Goal: Transaction & Acquisition: Purchase product/service

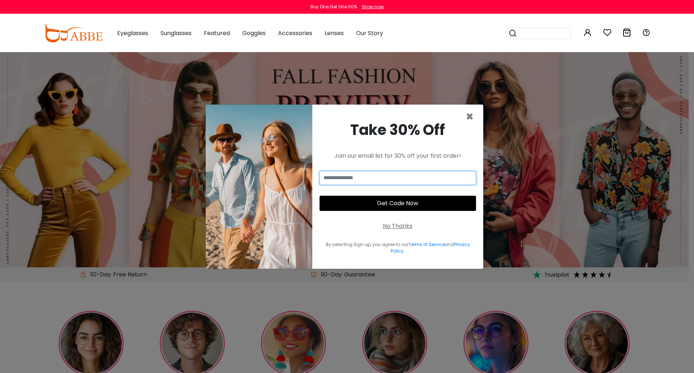
click at [355, 177] on input "email" at bounding box center [398, 178] width 157 height 14
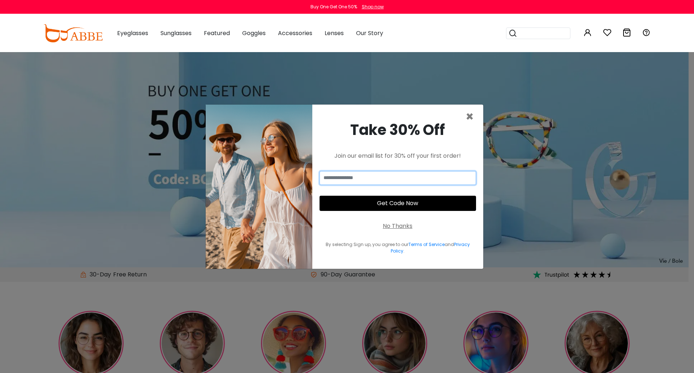
type input "**********"
click at [367, 205] on button "Get Code Now" at bounding box center [398, 203] width 157 height 15
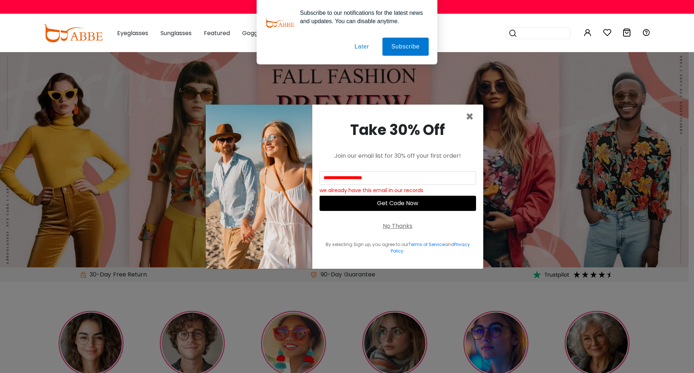
click at [366, 46] on button "Later" at bounding box center [362, 47] width 33 height 18
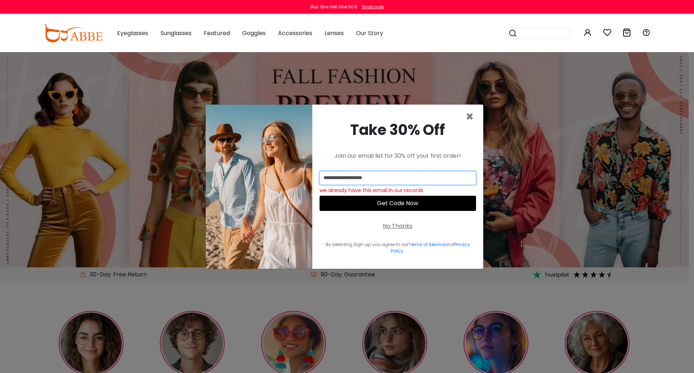
click at [381, 179] on input "**********" at bounding box center [398, 178] width 157 height 14
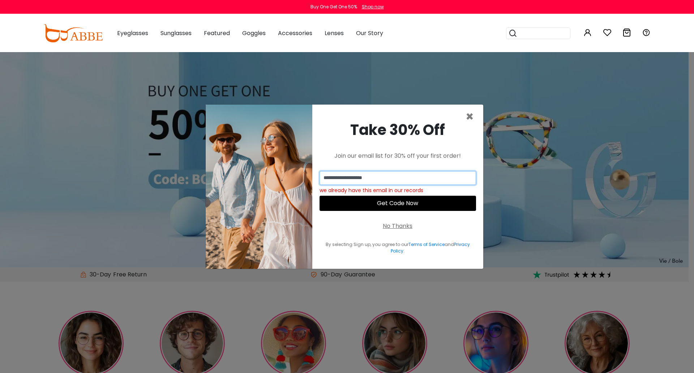
click at [381, 179] on input "**********" at bounding box center [398, 178] width 157 height 14
click at [470, 115] on span "×" at bounding box center [470, 116] width 8 height 18
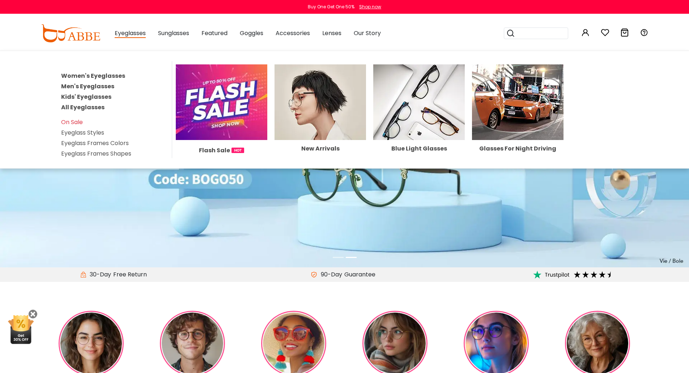
click at [141, 34] on span "Eyeglasses" at bounding box center [130, 33] width 31 height 9
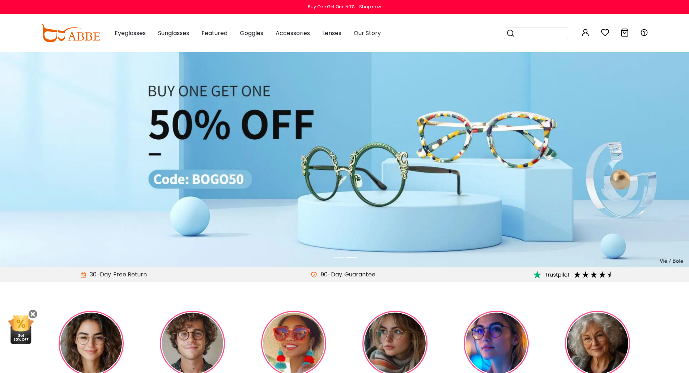
click at [140, 38] on div "Eyeglasses Women's Eyeglasses Men's Eyeglasses Kids' Eyeglasses All Eyeglasses …" at bounding box center [130, 33] width 31 height 36
click at [141, 35] on span "Eyeglasses" at bounding box center [130, 33] width 31 height 8
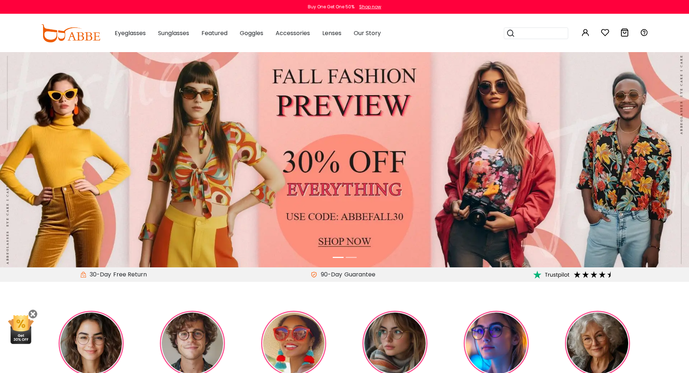
click at [141, 33] on span "Eyeglasses" at bounding box center [130, 33] width 31 height 8
click at [144, 24] on div "Eyeglasses Women's Eyeglasses Men's Eyeglasses Kids' Eyeglasses All Eyeglasses …" at bounding box center [130, 33] width 31 height 36
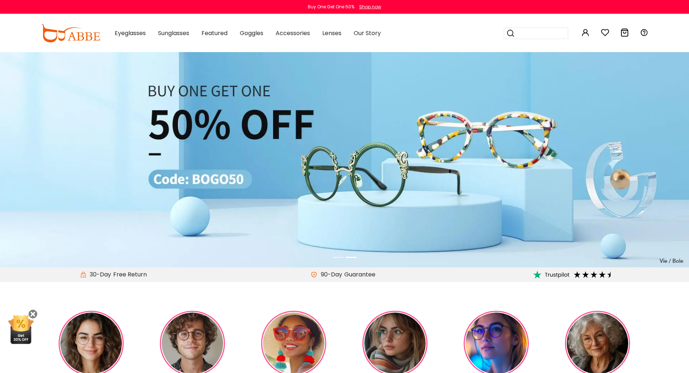
click at [96, 36] on img at bounding box center [70, 33] width 59 height 18
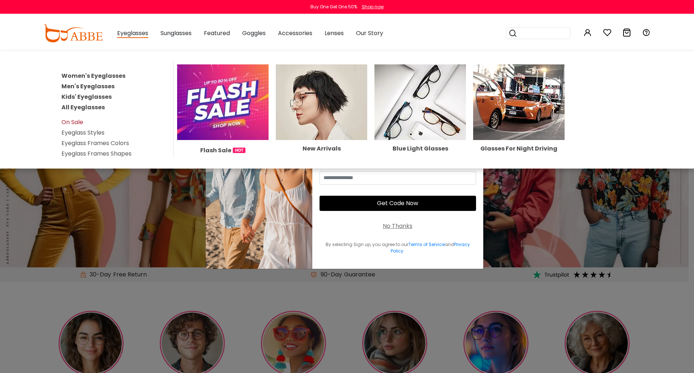
click at [81, 121] on link "On Sale" at bounding box center [72, 122] width 22 height 8
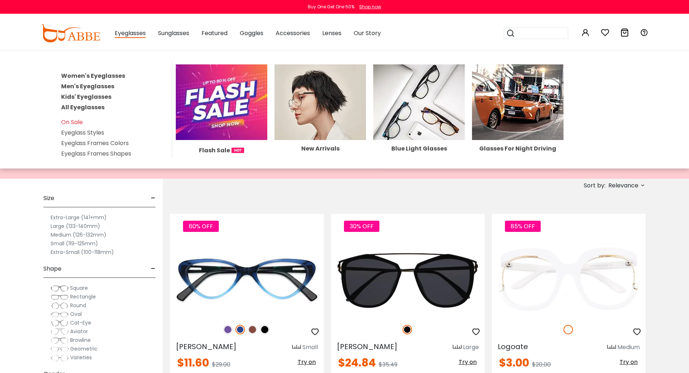
click at [141, 37] on span "Eyeglasses" at bounding box center [130, 33] width 31 height 9
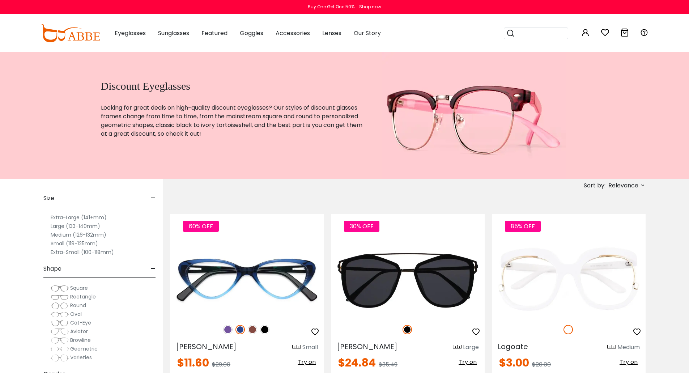
click at [141, 32] on span "Eyeglasses" at bounding box center [130, 33] width 31 height 8
click at [90, 31] on img at bounding box center [70, 33] width 59 height 18
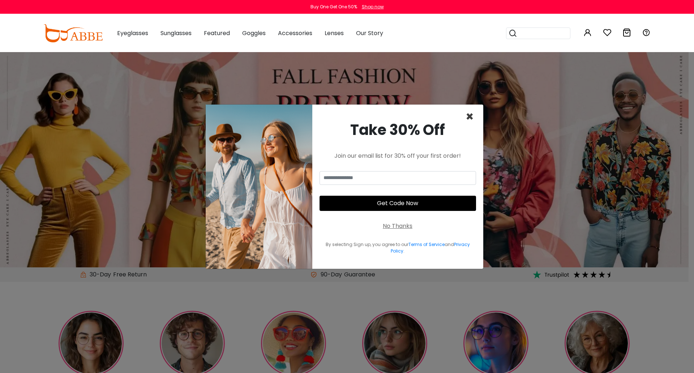
click at [470, 116] on span "×" at bounding box center [470, 116] width 8 height 18
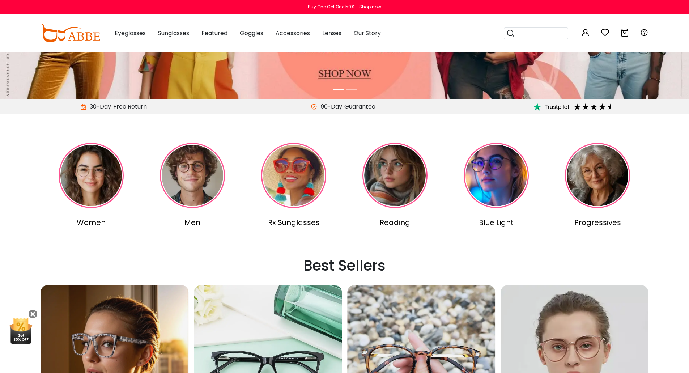
scroll to position [181, 0]
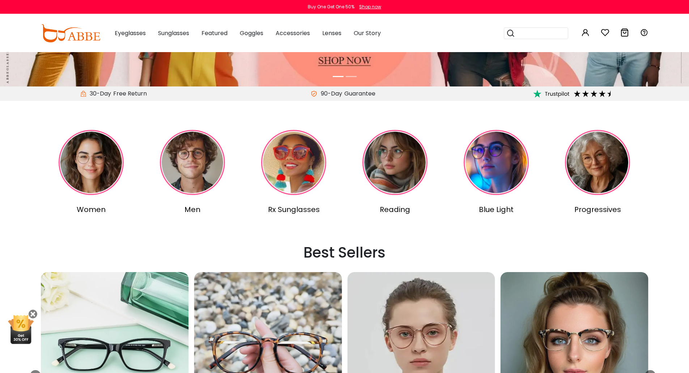
click at [577, 157] on img at bounding box center [597, 162] width 65 height 65
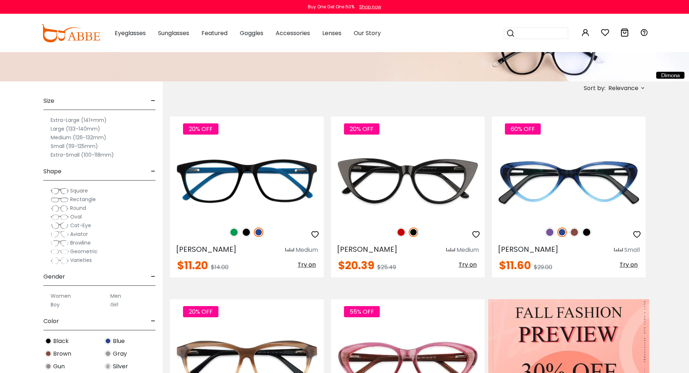
scroll to position [108, 0]
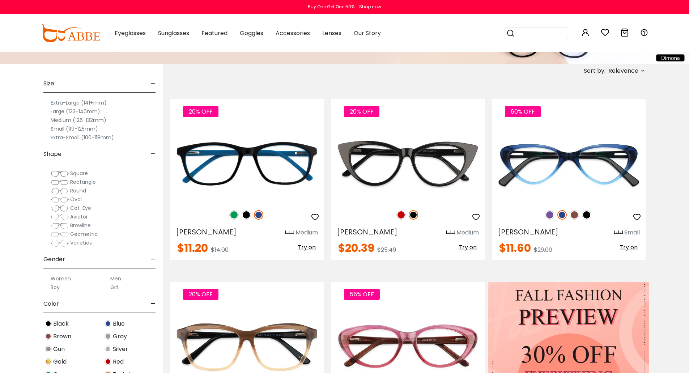
click at [87, 207] on span "Cat-Eye" at bounding box center [80, 207] width 21 height 7
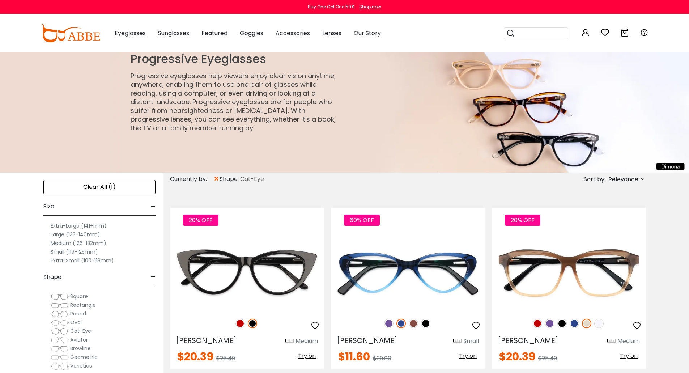
click at [94, 232] on label "Large (133-140mm)" at bounding box center [76, 234] width 50 height 9
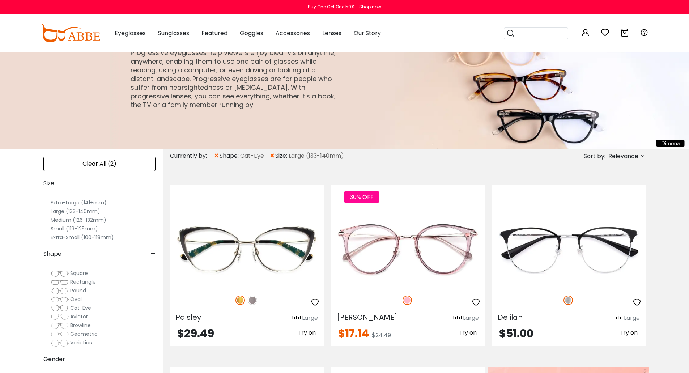
scroll to position [36, 0]
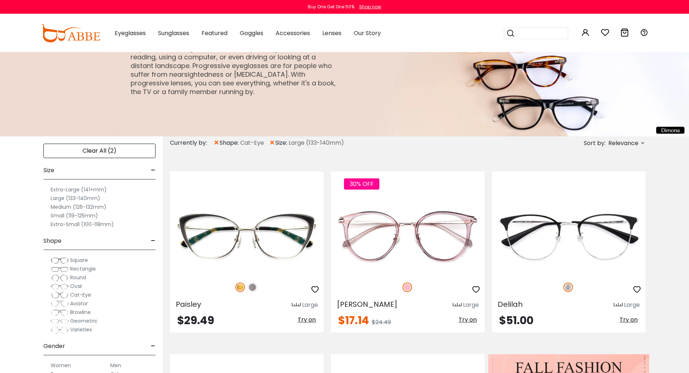
click at [103, 188] on label "Extra-Large (141+mm)" at bounding box center [79, 189] width 56 height 9
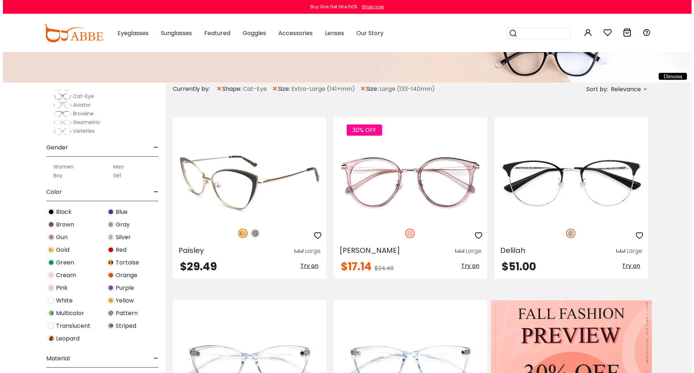
scroll to position [72, 0]
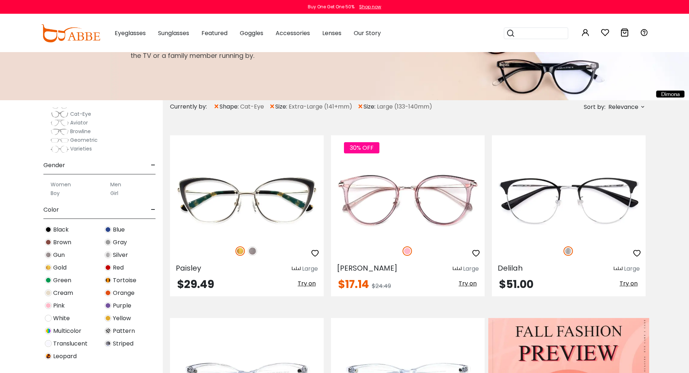
click at [610, 109] on span "Relevance" at bounding box center [623, 107] width 30 height 13
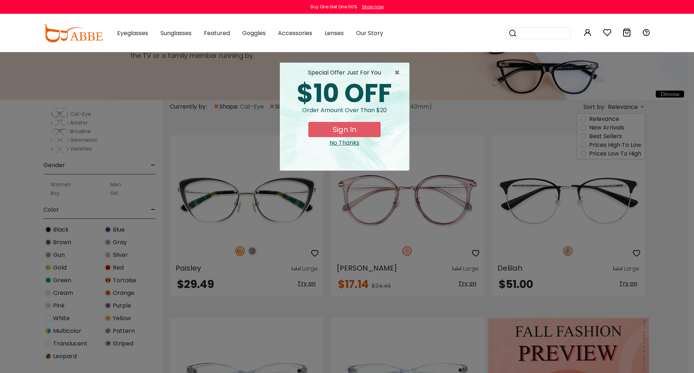
drag, startPoint x: 603, startPoint y: 144, endPoint x: 601, endPoint y: 150, distance: 6.3
click at [347, 129] on button "Sign In" at bounding box center [344, 129] width 72 height 15
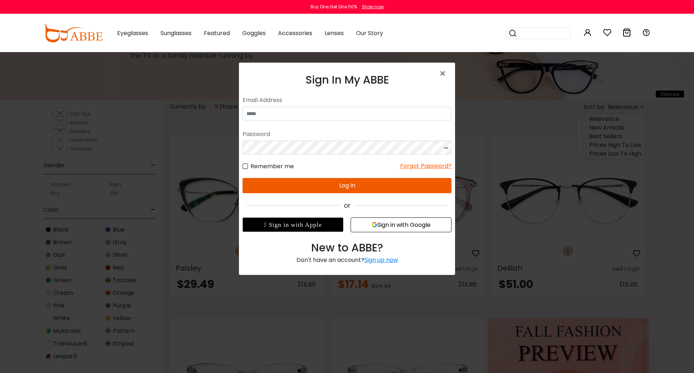
click at [379, 225] on button "Sign in with Google" at bounding box center [401, 224] width 101 height 15
click at [383, 221] on button "Sign in with Google" at bounding box center [401, 224] width 101 height 15
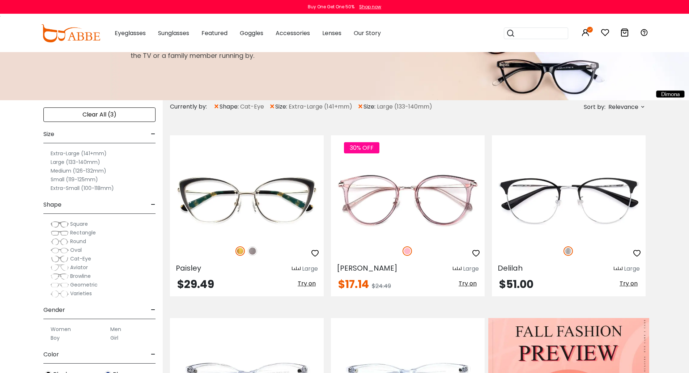
click at [611, 109] on span "Relevance" at bounding box center [623, 107] width 30 height 13
click at [599, 153] on label "Prices Low To High" at bounding box center [615, 153] width 52 height 9
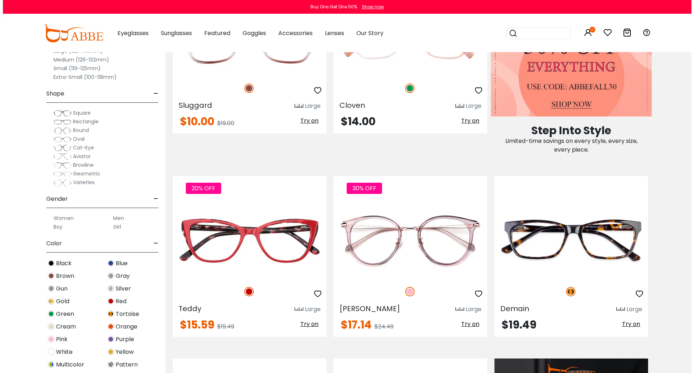
scroll to position [434, 0]
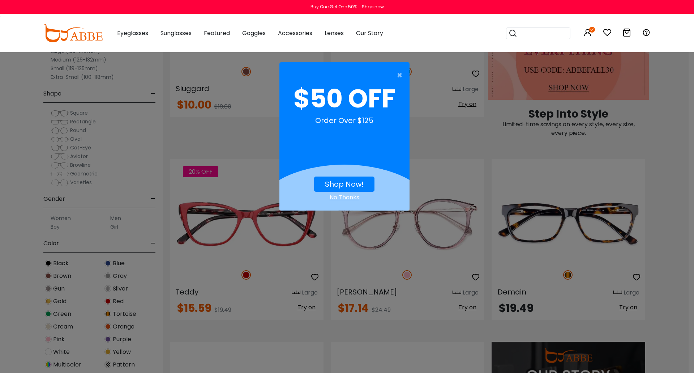
click at [345, 180] on link "Shop Now!" at bounding box center [344, 184] width 39 height 10
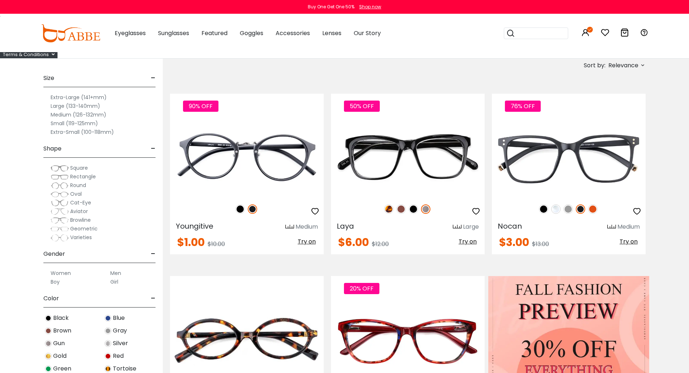
scroll to position [181, 0]
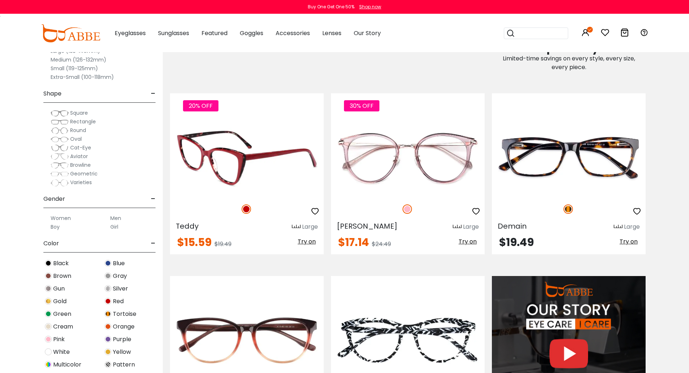
scroll to position [506, 0]
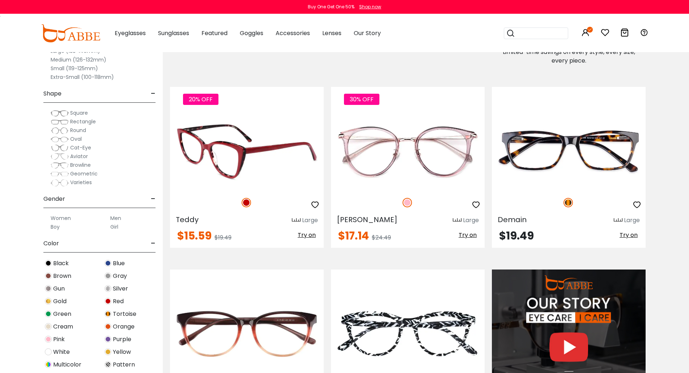
click at [314, 201] on icon "button" at bounding box center [315, 204] width 9 height 9
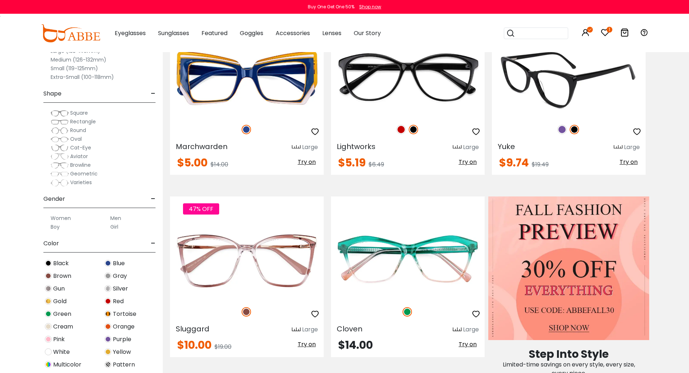
scroll to position [181, 0]
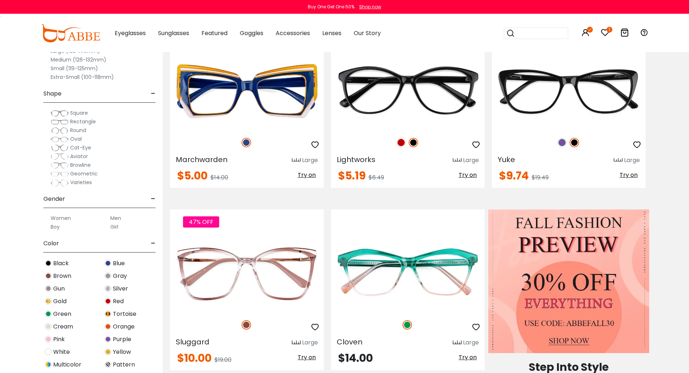
drag, startPoint x: 557, startPoint y: 144, endPoint x: 485, endPoint y: 154, distance: 73.4
drag, startPoint x: 485, startPoint y: 154, endPoint x: 487, endPoint y: 149, distance: 6.0
click at [487, 149] on div "20% OFF Lightworks Large $5.19 Try on" at bounding box center [407, 107] width 161 height 161
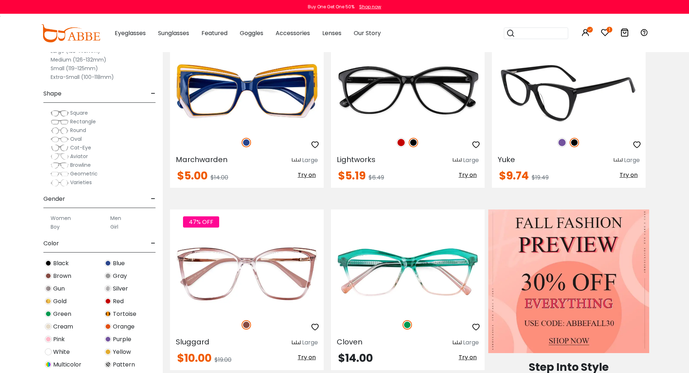
click at [559, 142] on img at bounding box center [561, 142] width 9 height 9
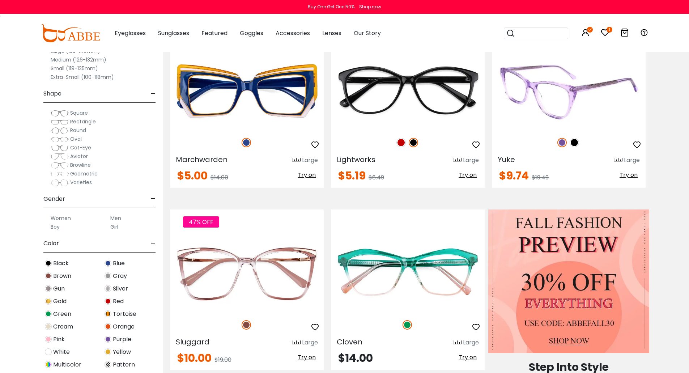
click at [577, 144] on img at bounding box center [573, 142] width 9 height 9
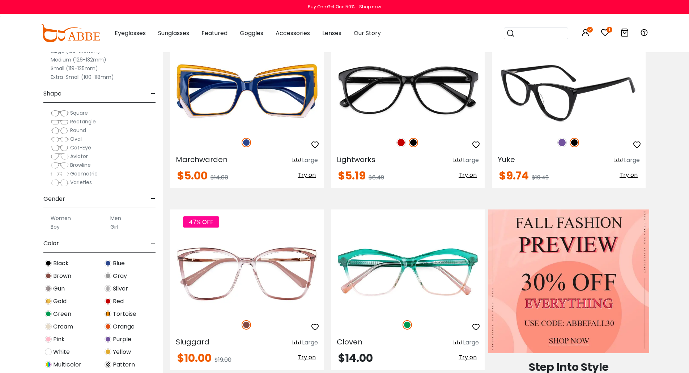
click at [626, 171] on span "Try on" at bounding box center [628, 175] width 18 height 8
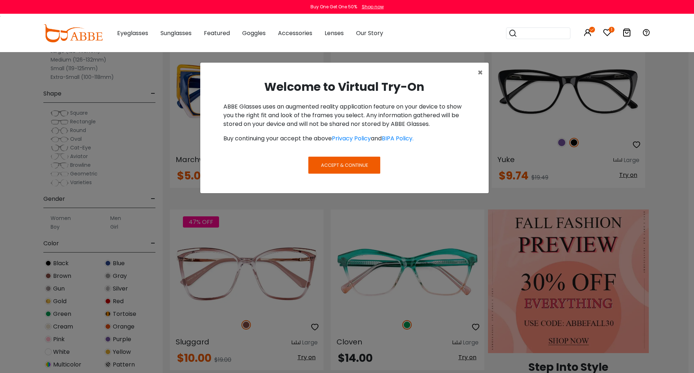
click at [362, 161] on button "Accept & Continue" at bounding box center [344, 165] width 72 height 17
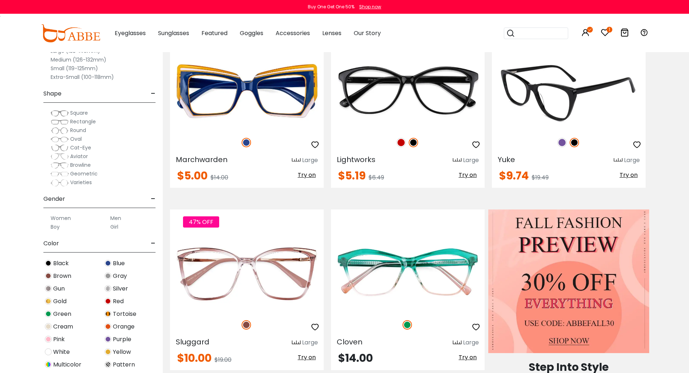
click at [621, 173] on span "Try on" at bounding box center [628, 175] width 18 height 8
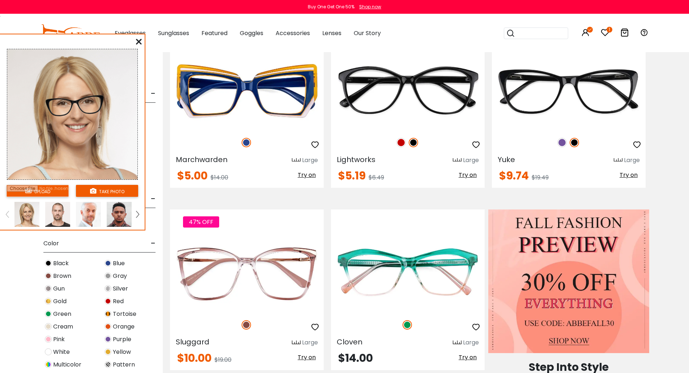
click at [54, 191] on input "file" at bounding box center [38, 191] width 62 height 12
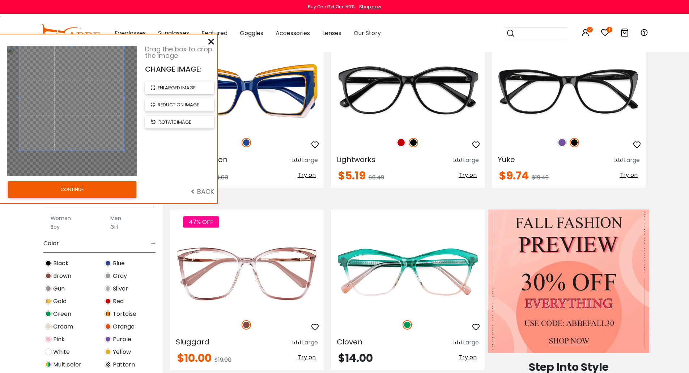
drag, startPoint x: 108, startPoint y: 70, endPoint x: 108, endPoint y: 59, distance: 10.9
click at [108, 59] on span at bounding box center [72, 98] width 104 height 104
drag, startPoint x: 123, startPoint y: 149, endPoint x: 131, endPoint y: 163, distance: 16.1
click at [137, 175] on div at bounding box center [72, 111] width 138 height 130
click at [130, 159] on span at bounding box center [72, 106] width 117 height 117
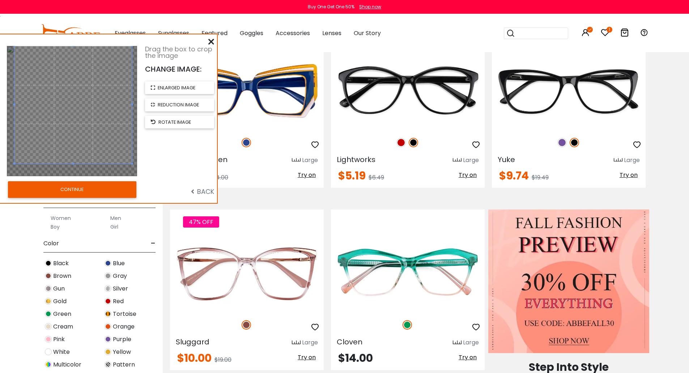
click at [126, 153] on span at bounding box center [72, 104] width 117 height 117
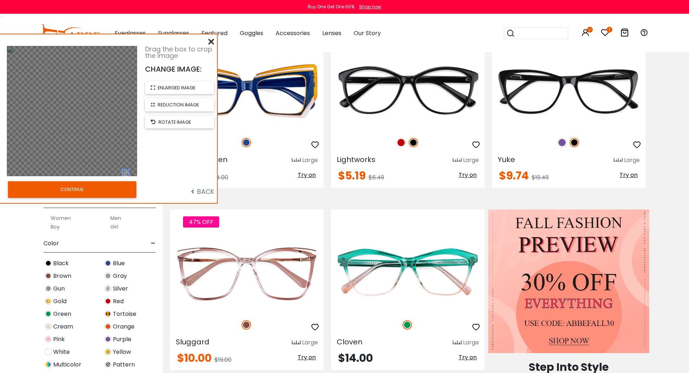
drag, startPoint x: 128, startPoint y: 172, endPoint x: 100, endPoint y: 124, distance: 55.1
click at [100, 124] on div at bounding box center [72, 111] width 130 height 130
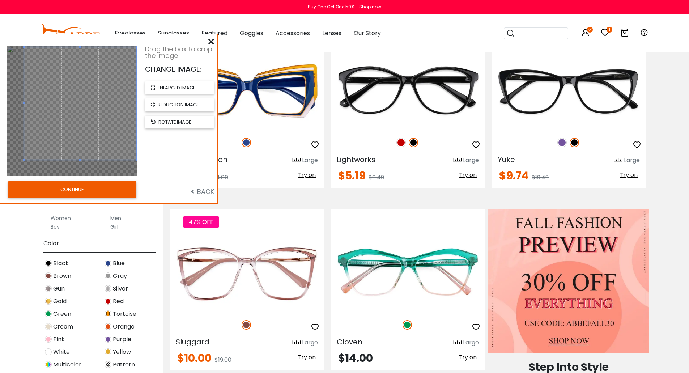
drag, startPoint x: 24, startPoint y: 47, endPoint x: 128, endPoint y: 158, distance: 152.2
click at [138, 181] on div "Drag the box to crop the image CHANGE IMAGE: enlarged image reduction image rot…" at bounding box center [108, 118] width 217 height 168
drag, startPoint x: 126, startPoint y: 149, endPoint x: 119, endPoint y: 145, distance: 8.4
click at [119, 145] on span at bounding box center [72, 102] width 112 height 112
drag, startPoint x: 119, startPoint y: 145, endPoint x: 122, endPoint y: 143, distance: 3.9
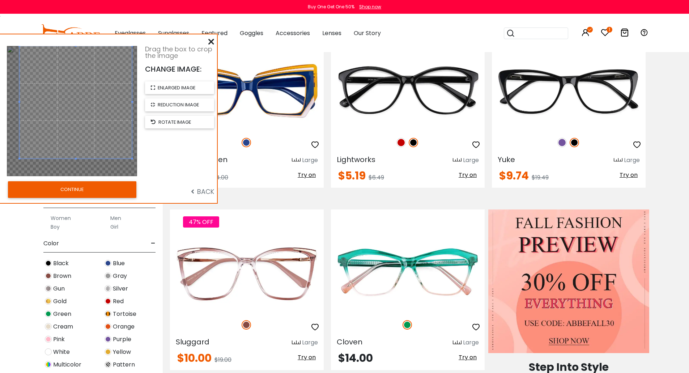
click at [122, 143] on span at bounding box center [76, 102] width 112 height 112
click at [98, 185] on button "CONTINUE" at bounding box center [72, 189] width 128 height 17
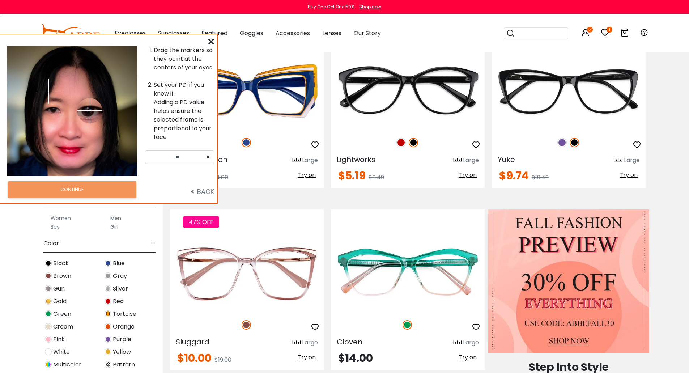
drag, startPoint x: 84, startPoint y: 91, endPoint x: 90, endPoint y: 110, distance: 20.0
click at [90, 110] on img at bounding box center [89, 110] width 25 height 25
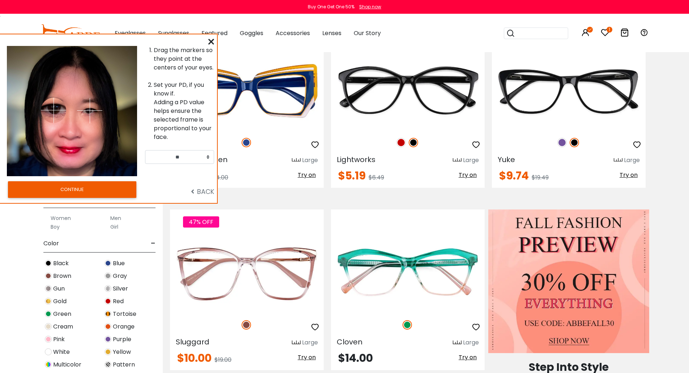
drag, startPoint x: 48, startPoint y: 89, endPoint x: 54, endPoint y: 110, distance: 21.4
click at [54, 110] on img at bounding box center [53, 110] width 25 height 25
click at [170, 155] on select "** ** ** ** ** ** ** ** ** ** ** ** ** ** ** ** ** ** ** ** ** ** ** ** ** ** *…" at bounding box center [179, 157] width 69 height 14
click at [186, 160] on select "** ** ** ** ** ** ** ** ** ** ** ** ** ** ** ** ** ** ** ** ** ** ** ** ** ** *…" at bounding box center [179, 157] width 69 height 14
click at [208, 154] on select "** ** ** ** ** ** ** ** ** ** ** ** ** ** ** ** ** ** ** ** ** ** ** ** ** ** *…" at bounding box center [179, 157] width 69 height 14
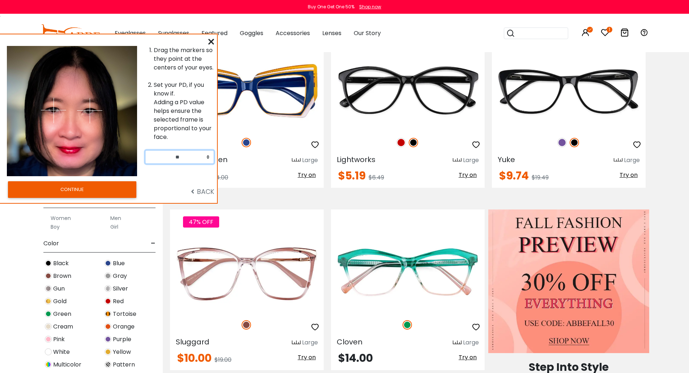
click at [209, 155] on select "** ** ** ** ** ** ** ** ** ** ** ** ** ** ** ** ** ** ** ** ** ** ** ** ** ** *…" at bounding box center [179, 157] width 69 height 14
select select "**"
click at [145, 150] on select "** ** ** ** ** ** ** ** ** ** ** ** ** ** ** ** ** ** ** ** ** ** ** ** ** ** *…" at bounding box center [179, 157] width 69 height 14
click at [113, 192] on button "CONTINUE" at bounding box center [72, 189] width 128 height 17
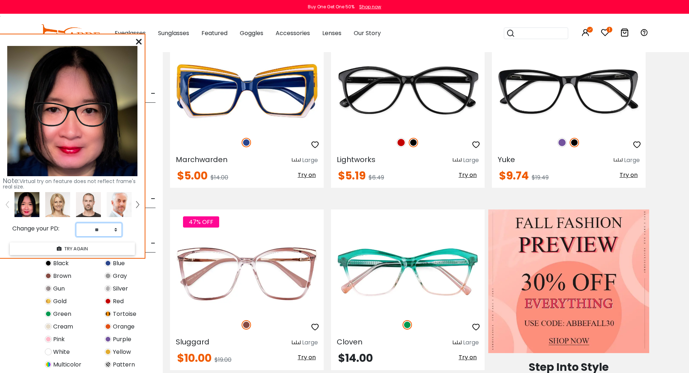
click at [106, 227] on select "** ** ** ** ** ** ** ** ** ** ** ** ** ** ** ** ** ** ** ** ** ** ** ** ** ** *…" at bounding box center [99, 230] width 46 height 14
select select "**"
click at [76, 223] on select "** ** ** ** ** ** ** ** ** ** ** ** ** ** ** ** ** ** ** ** ** ** ** ** ** ** *…" at bounding box center [99, 230] width 46 height 14
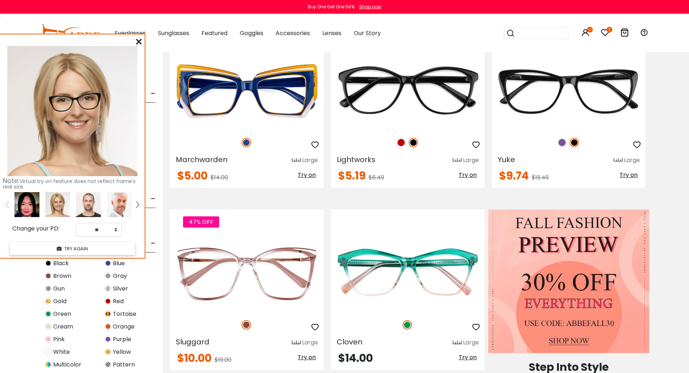
click at [110, 215] on img at bounding box center [119, 204] width 25 height 25
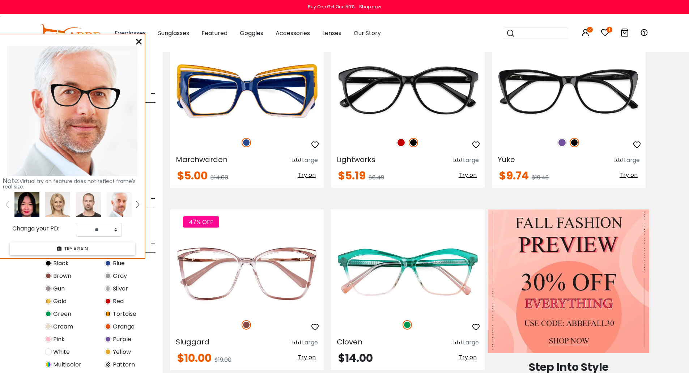
click at [33, 198] on img at bounding box center [26, 204] width 25 height 25
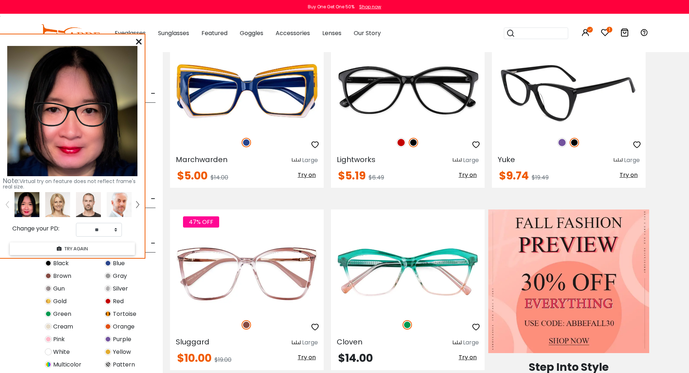
click at [634, 144] on icon "button" at bounding box center [636, 144] width 9 height 9
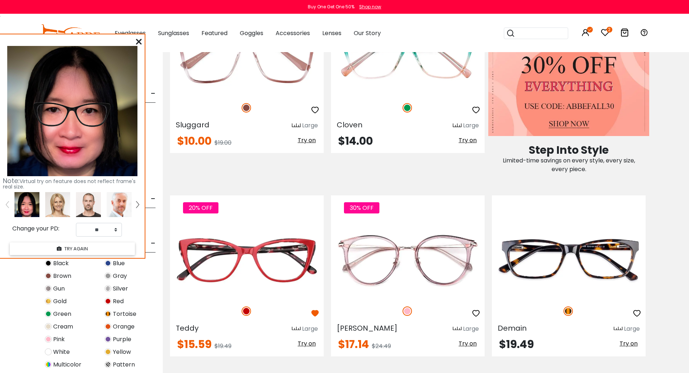
scroll to position [434, 0]
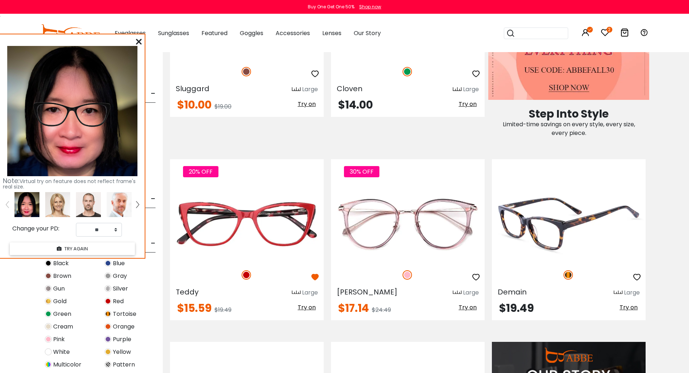
click at [619, 305] on button "Try on" at bounding box center [628, 307] width 22 height 9
click at [637, 279] on icon "button" at bounding box center [636, 277] width 9 height 9
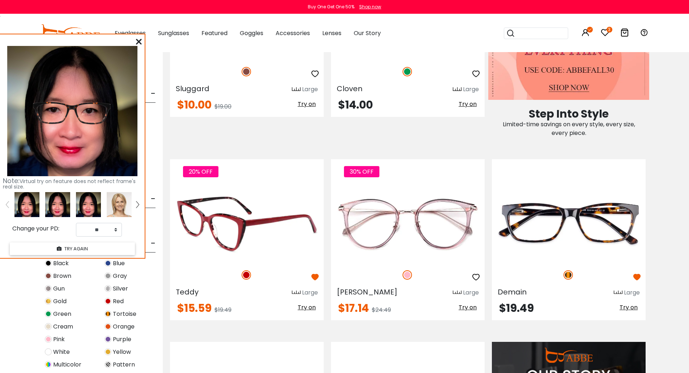
click at [309, 310] on span "Try on" at bounding box center [307, 307] width 18 height 8
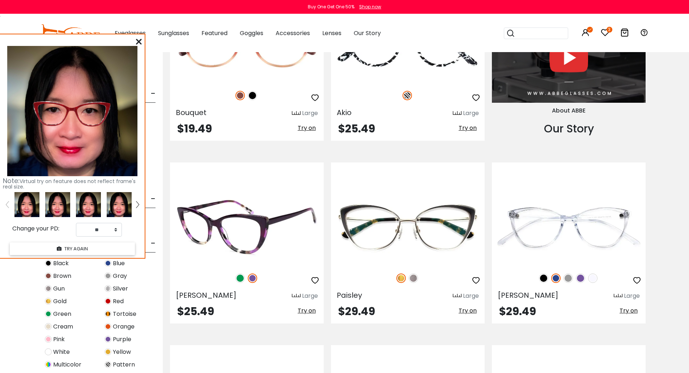
scroll to position [868, 0]
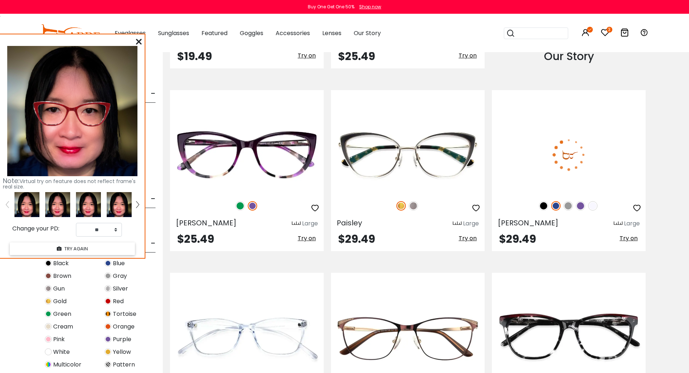
click at [627, 240] on span "Try on" at bounding box center [628, 238] width 18 height 8
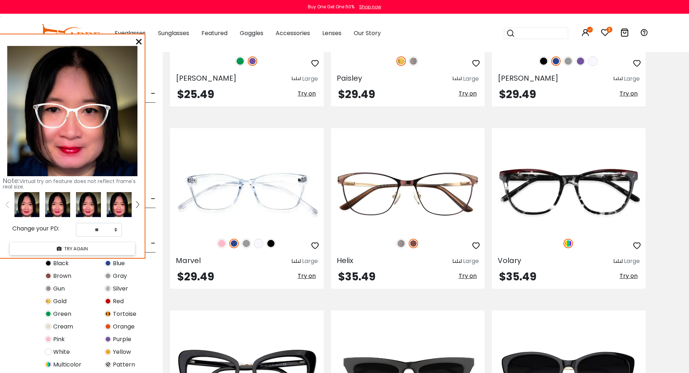
scroll to position [1048, 0]
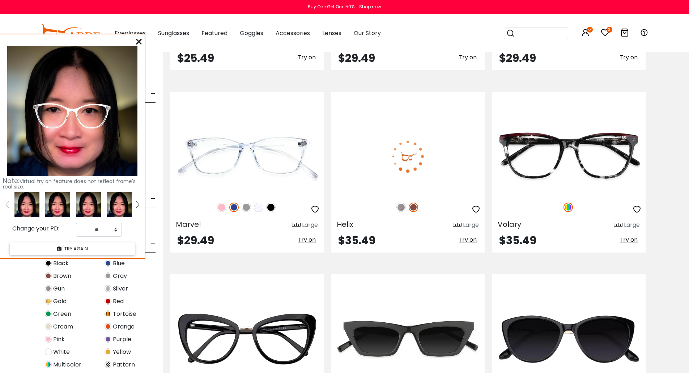
click at [464, 241] on span "Try on" at bounding box center [467, 239] width 18 height 8
click at [403, 208] on img at bounding box center [400, 206] width 9 height 9
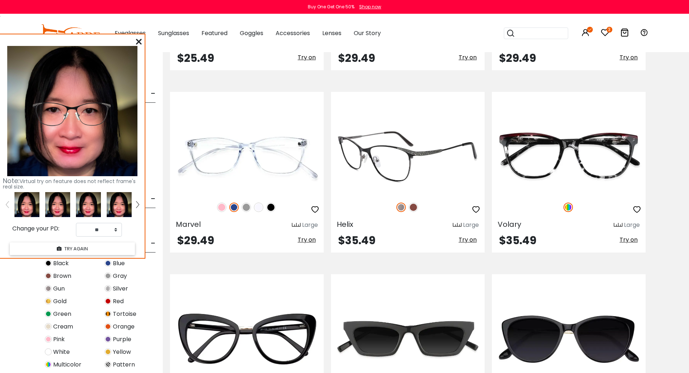
click at [461, 240] on span "Try on" at bounding box center [467, 239] width 18 height 8
click at [409, 204] on div at bounding box center [408, 207] width 154 height 15
click at [413, 207] on img at bounding box center [413, 206] width 9 height 9
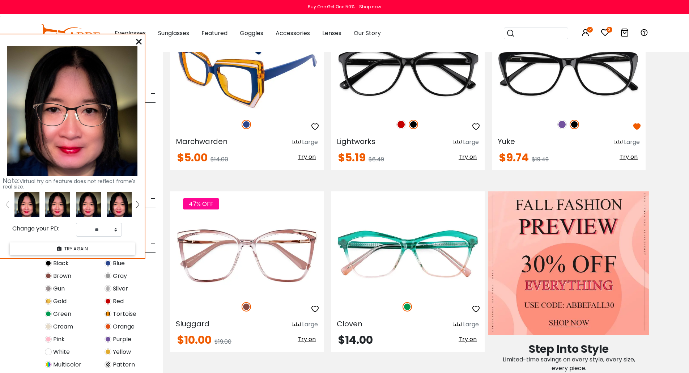
scroll to position [181, 0]
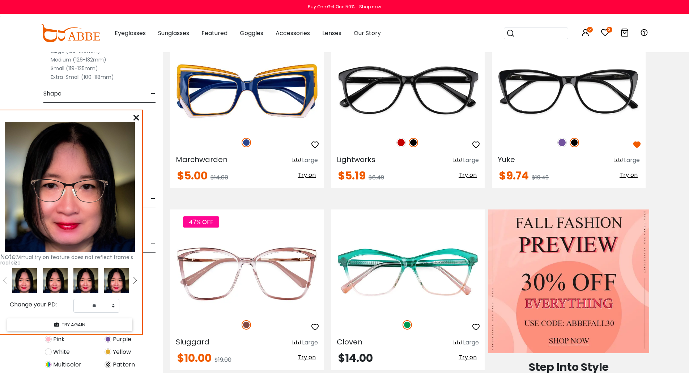
drag, startPoint x: 127, startPoint y: 36, endPoint x: 128, endPoint y: 86, distance: 50.3
click at [124, 110] on div "Note: Virtual try on feature does not reflect frame's real size. Change your PD…" at bounding box center [69, 221] width 145 height 223
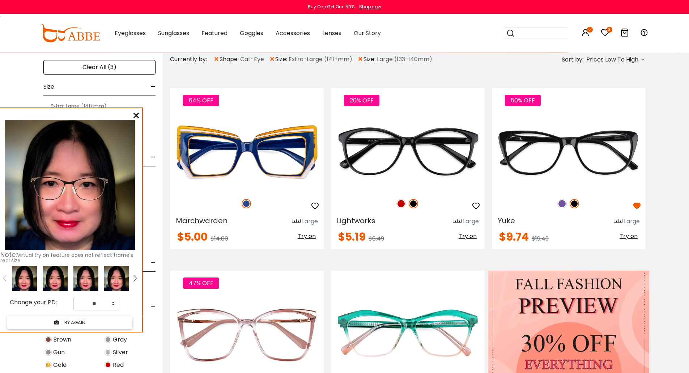
scroll to position [108, 0]
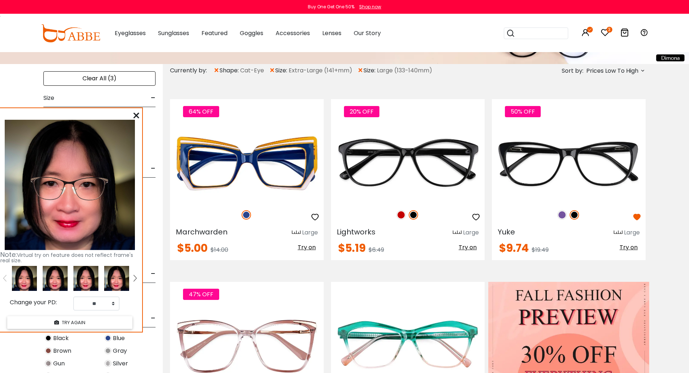
click at [126, 76] on div "Clear All (3)" at bounding box center [99, 78] width 112 height 14
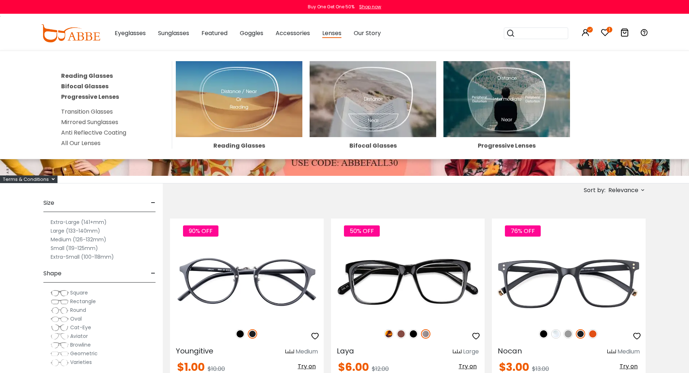
scroll to position [36, 0]
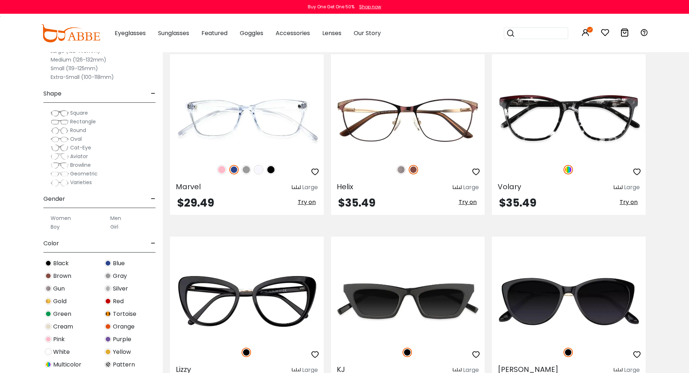
scroll to position [1085, 0]
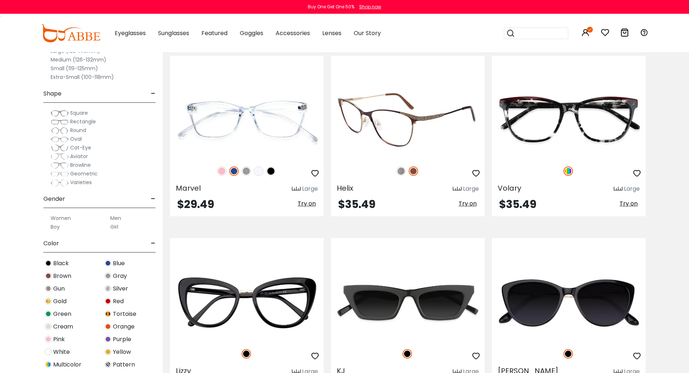
click at [402, 144] on img at bounding box center [408, 120] width 154 height 77
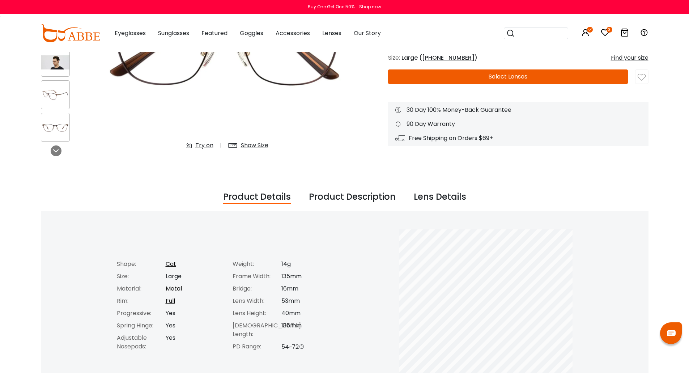
scroll to position [145, 0]
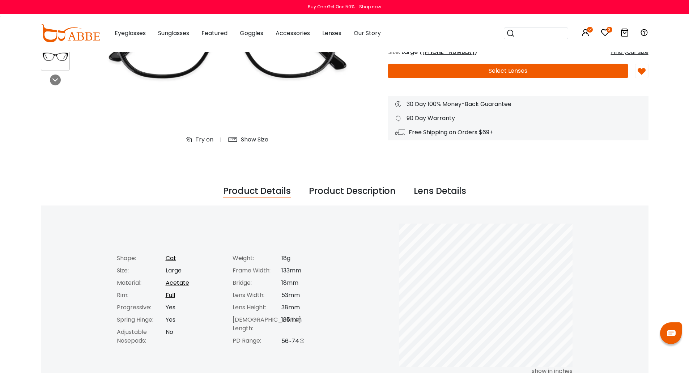
scroll to position [181, 0]
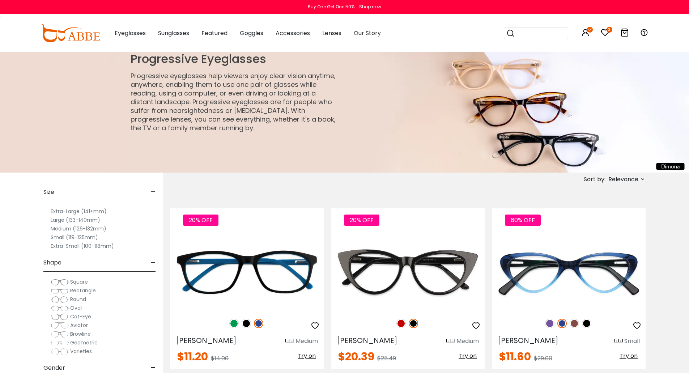
click at [98, 210] on label "Extra-Large (141+mm)" at bounding box center [79, 211] width 56 height 9
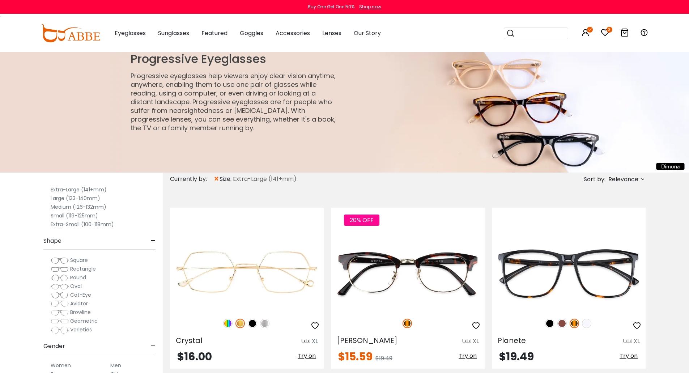
scroll to position [72, 0]
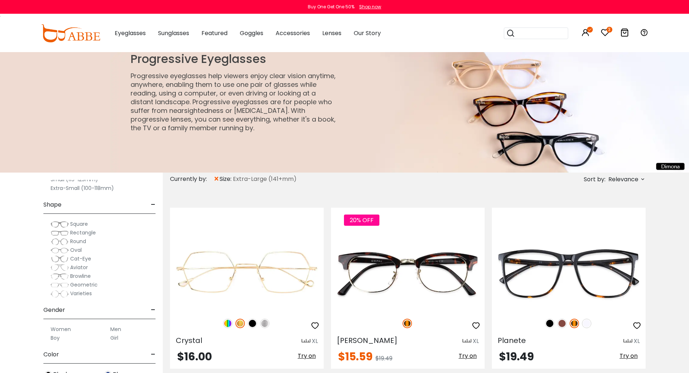
click at [85, 256] on span "Cat-Eye" at bounding box center [80, 258] width 21 height 7
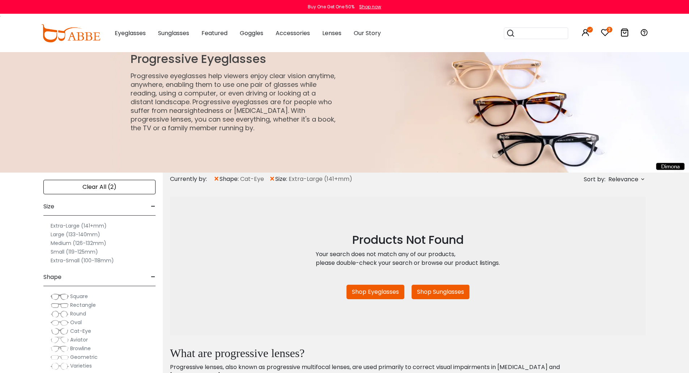
click at [114, 187] on div "Clear All (2)" at bounding box center [99, 187] width 112 height 14
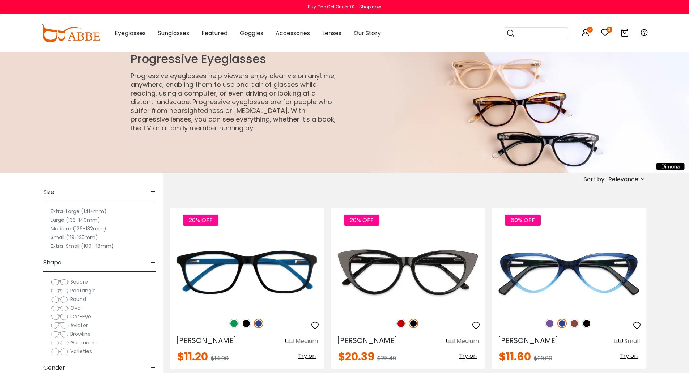
click at [95, 219] on label "Large (133-140mm)" at bounding box center [76, 219] width 50 height 9
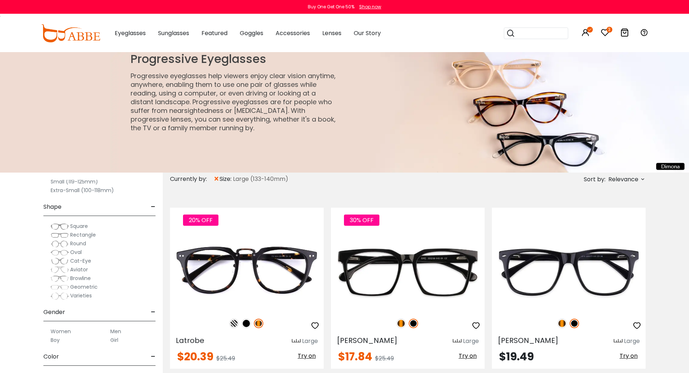
scroll to position [72, 0]
click at [81, 257] on span "Cat-Eye" at bounding box center [80, 258] width 21 height 7
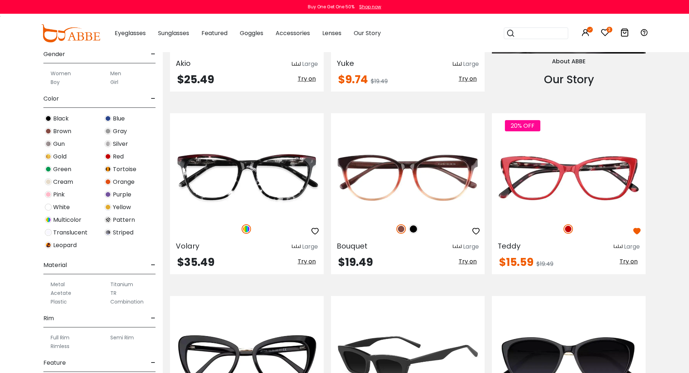
scroll to position [832, 0]
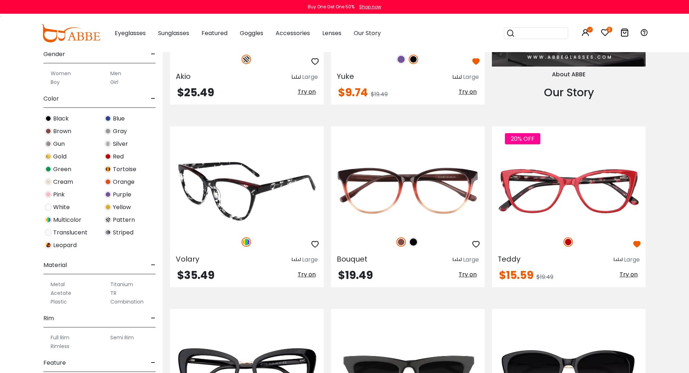
click at [300, 273] on span "Try on" at bounding box center [307, 274] width 18 height 8
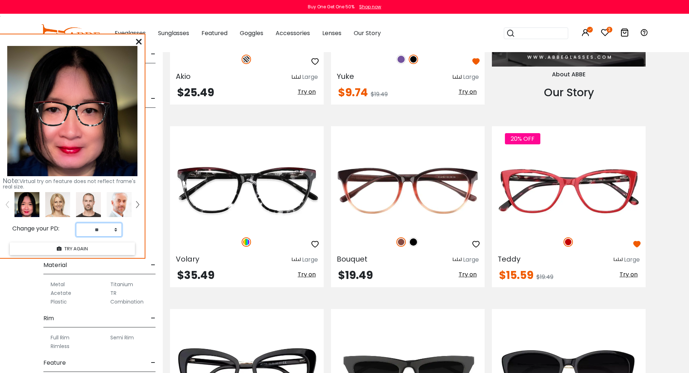
click at [115, 227] on select "** ** ** ** ** ** ** ** ** ** ** ** ** ** ** ** ** ** ** ** ** ** ** ** ** ** *…" at bounding box center [99, 230] width 46 height 14
select select "**"
click at [76, 223] on select "** ** ** ** ** ** ** ** ** ** ** ** ** ** ** ** ** ** ** ** ** ** ** ** ** ** *…" at bounding box center [99, 230] width 46 height 14
click at [59, 198] on img at bounding box center [57, 204] width 25 height 25
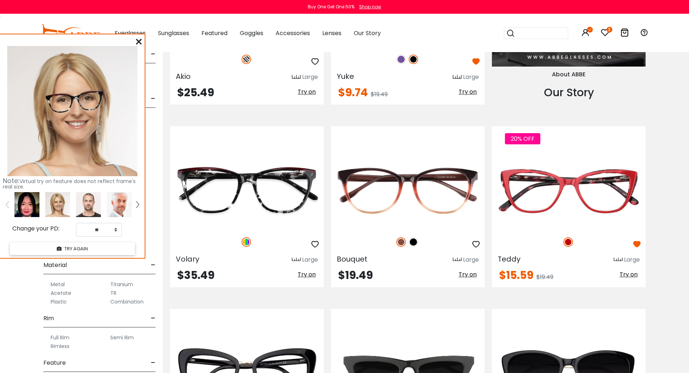
click at [23, 195] on img at bounding box center [26, 204] width 25 height 25
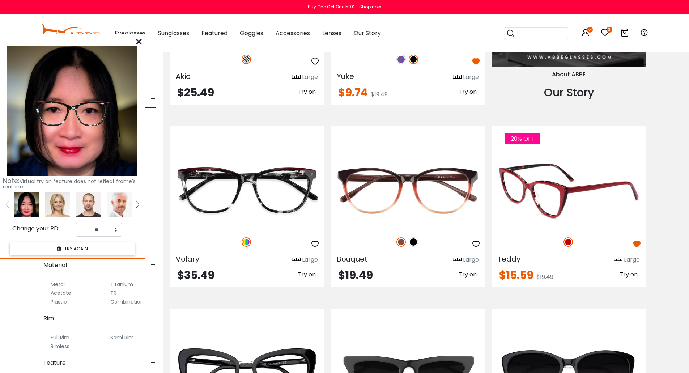
click at [622, 275] on span "Try on" at bounding box center [628, 274] width 18 height 8
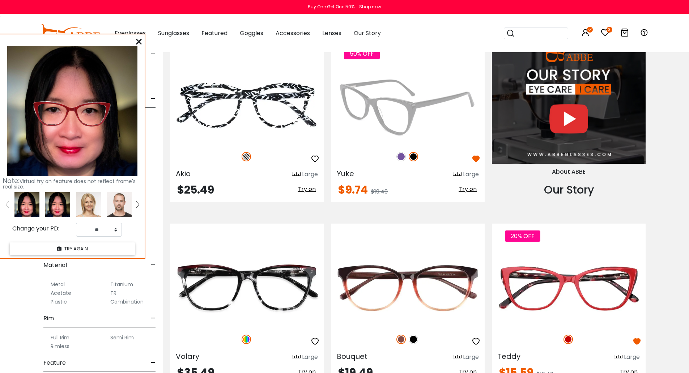
scroll to position [723, 0]
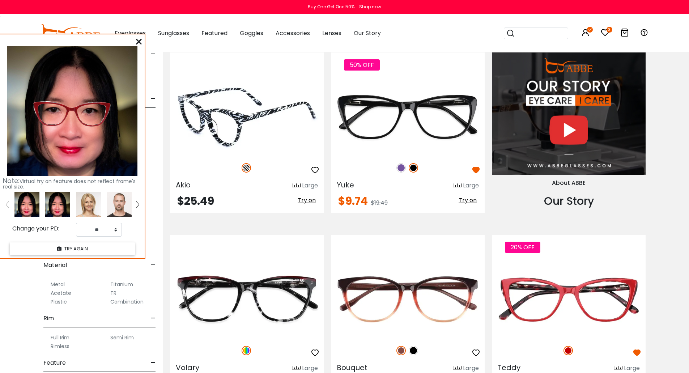
click at [305, 196] on span "Try on" at bounding box center [307, 200] width 18 height 8
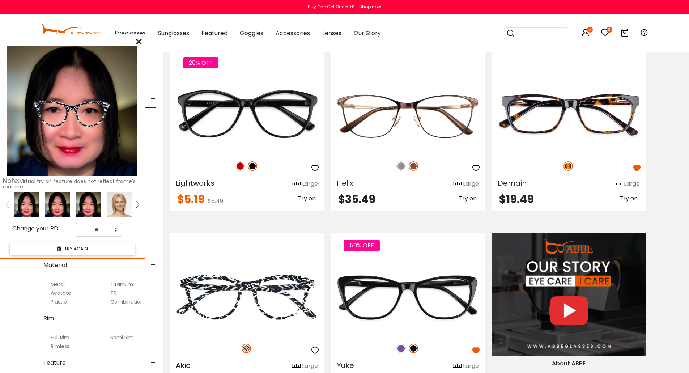
scroll to position [542, 0]
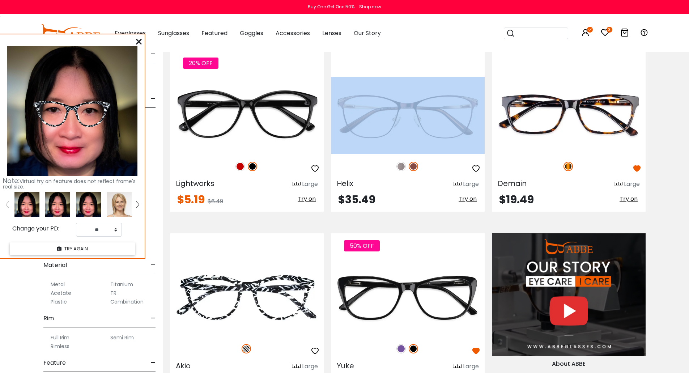
click at [328, 110] on div "Helix Large $35.49 Try on" at bounding box center [407, 131] width 161 height 161
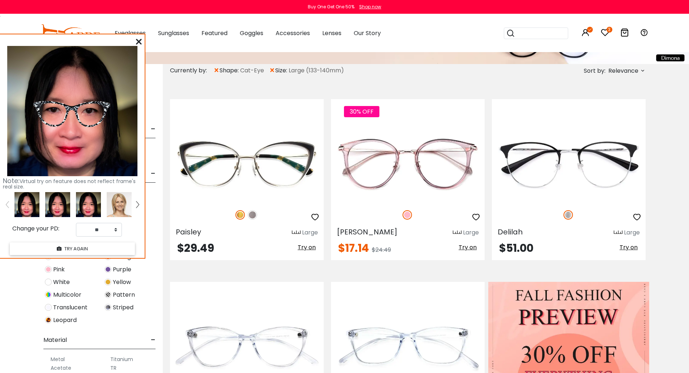
scroll to position [72, 0]
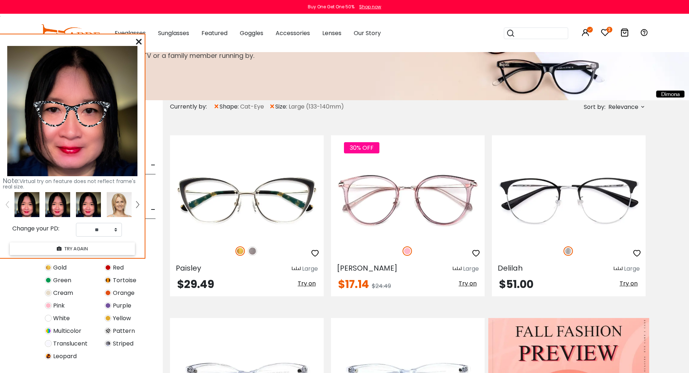
click at [610, 108] on span "Relevance" at bounding box center [623, 107] width 30 height 13
click at [608, 154] on label "Prices Low To High" at bounding box center [615, 153] width 52 height 9
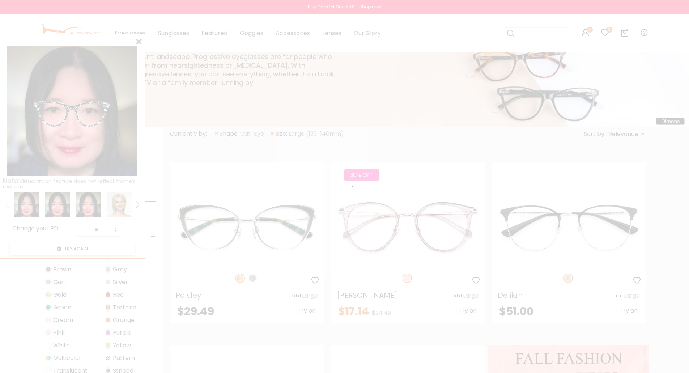
scroll to position [26, 0]
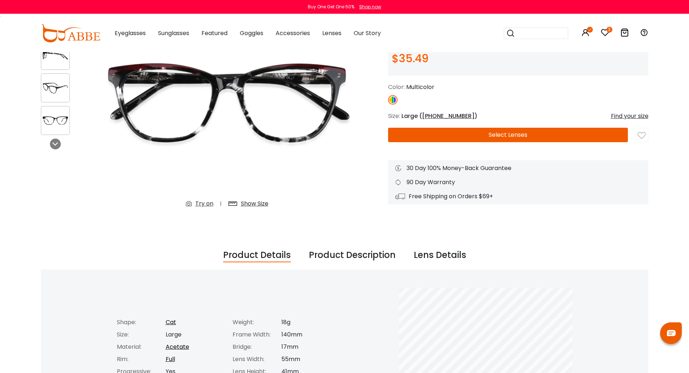
scroll to position [72, 0]
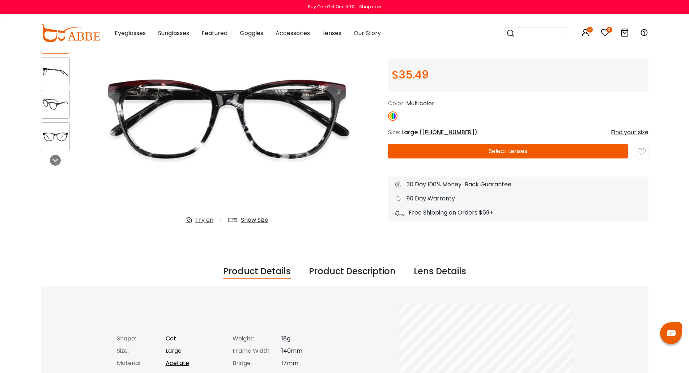
click at [400, 152] on button "Select Lenses" at bounding box center [508, 151] width 240 height 14
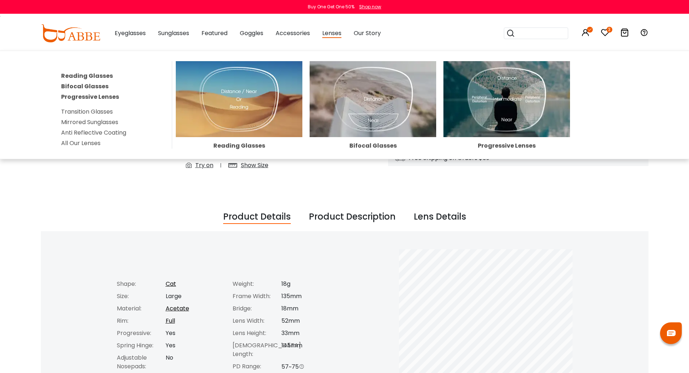
scroll to position [145, 0]
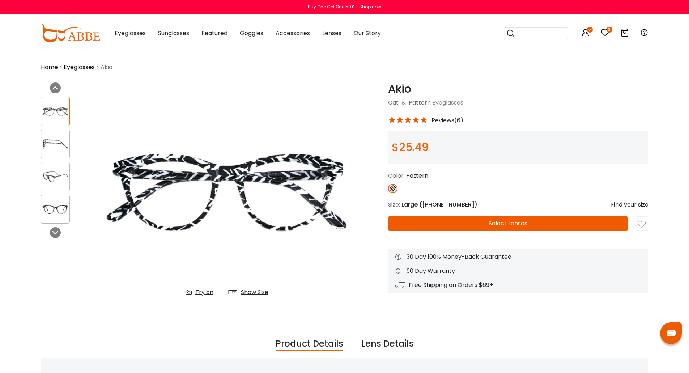
click at [59, 139] on img at bounding box center [55, 144] width 28 height 14
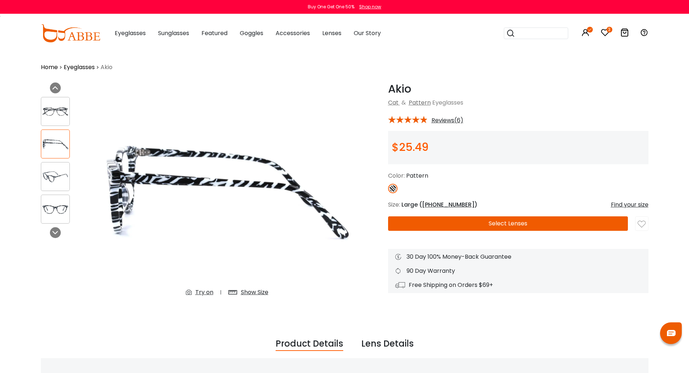
click at [57, 165] on div at bounding box center [55, 176] width 29 height 29
click at [59, 167] on div at bounding box center [55, 176] width 29 height 29
click at [60, 198] on div at bounding box center [55, 209] width 29 height 29
click at [59, 205] on img at bounding box center [55, 209] width 28 height 14
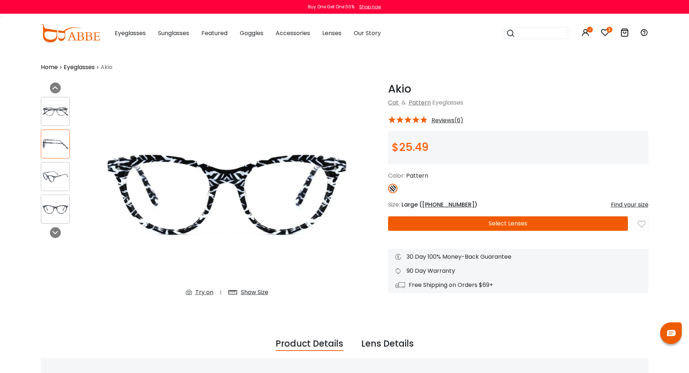
click at [59, 205] on img at bounding box center [55, 209] width 28 height 14
click at [54, 230] on icon at bounding box center [55, 233] width 6 height 6
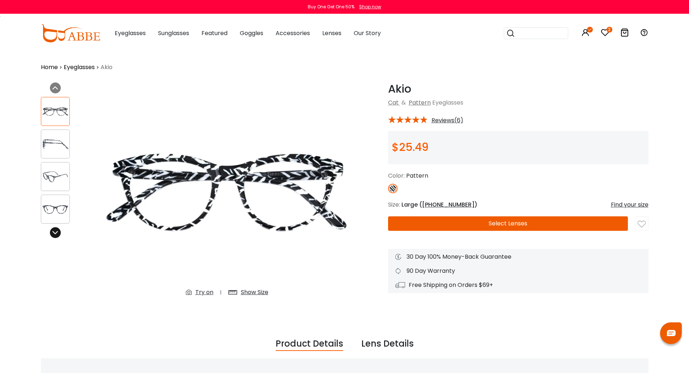
click at [55, 227] on div at bounding box center [55, 232] width 11 height 11
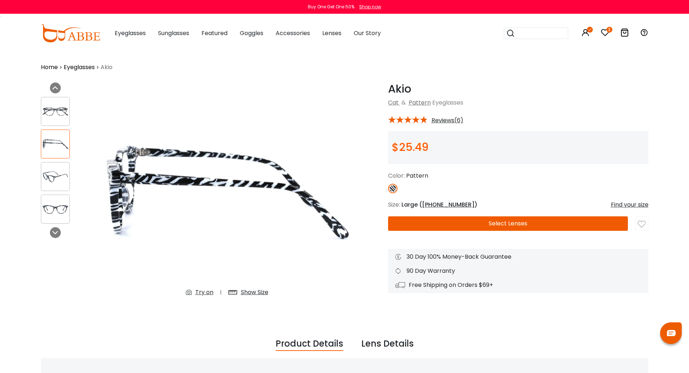
click at [446, 121] on span "Reviews(6)" at bounding box center [447, 120] width 32 height 7
click at [447, 119] on span "Reviews(6)" at bounding box center [447, 120] width 32 height 7
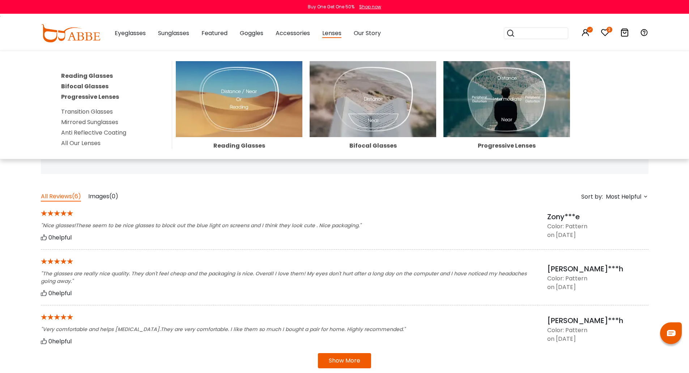
scroll to position [434, 0]
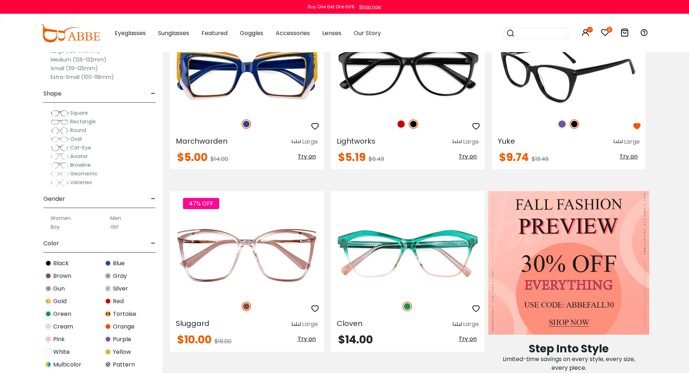
scroll to position [217, 0]
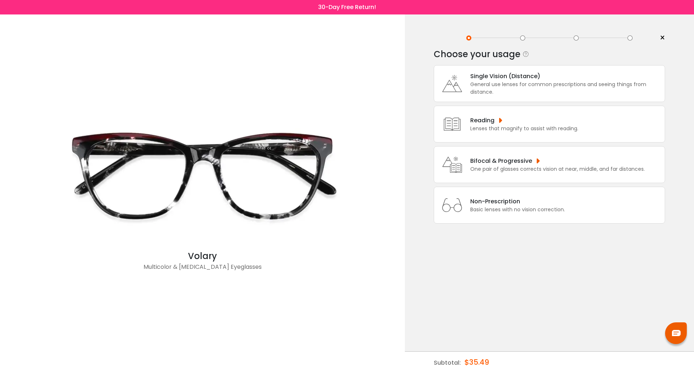
click at [455, 154] on icon at bounding box center [452, 164] width 29 height 29
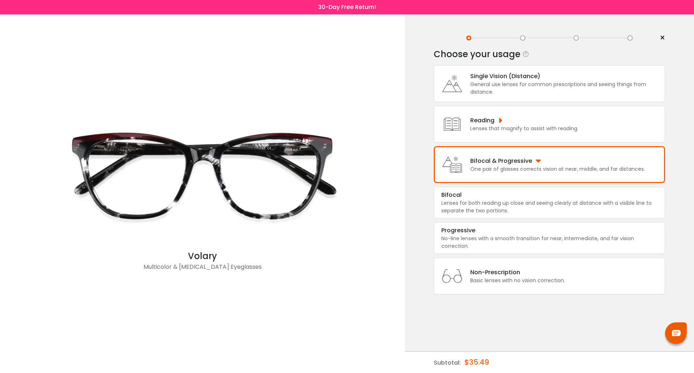
click at [454, 222] on div "Bifocal Lenses for both reading up close and seeing clearly at distance with a …" at bounding box center [549, 220] width 231 height 67
drag, startPoint x: 454, startPoint y: 226, endPoint x: 454, endPoint y: 221, distance: 5.4
click at [454, 225] on div "Progressive No-line lenses with a smooth transition for near, intermediate, and…" at bounding box center [549, 238] width 231 height 32
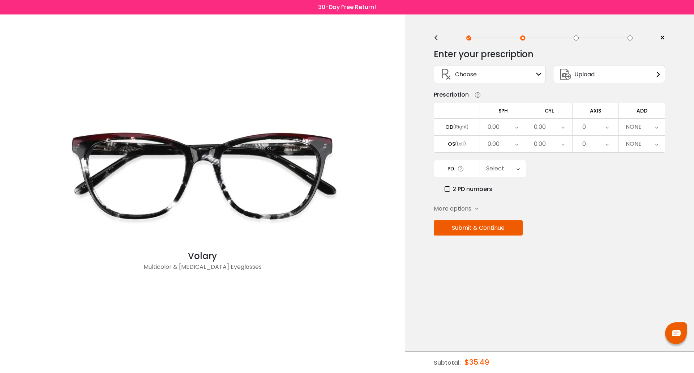
click at [493, 128] on div "0.00" at bounding box center [494, 127] width 12 height 14
click at [491, 150] on li "-5.00" at bounding box center [503, 145] width 46 height 13
click at [497, 145] on div "0.00" at bounding box center [494, 144] width 12 height 14
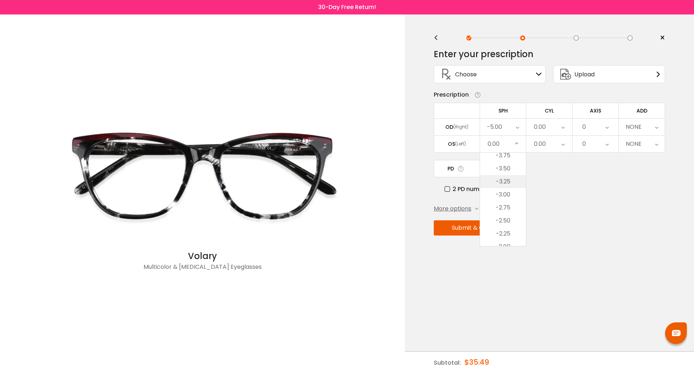
click at [490, 177] on li "-3.25" at bounding box center [503, 181] width 46 height 13
click at [532, 131] on div "0.00" at bounding box center [549, 127] width 46 height 17
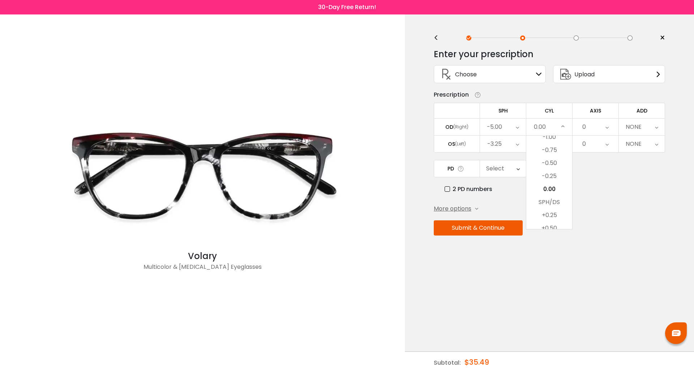
click at [526, 160] on td "Select Cancel PD Save 46 47 48 49 50 51 52 53 54 55 56 57 58 59 60 61 62 63 64 …" at bounding box center [503, 168] width 46 height 17
drag, startPoint x: 537, startPoint y: 130, endPoint x: 537, endPoint y: 133, distance: 3.6
click at [537, 131] on div "0.00" at bounding box center [540, 127] width 12 height 14
click at [530, 158] on li "-0.50" at bounding box center [549, 163] width 46 height 13
click at [532, 148] on div "0.00" at bounding box center [549, 144] width 46 height 17
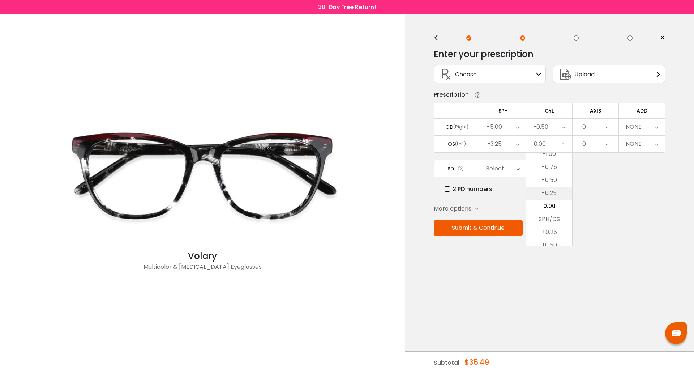
click at [529, 191] on li "-0.25" at bounding box center [549, 193] width 46 height 13
click at [590, 126] on div "0" at bounding box center [596, 127] width 46 height 17
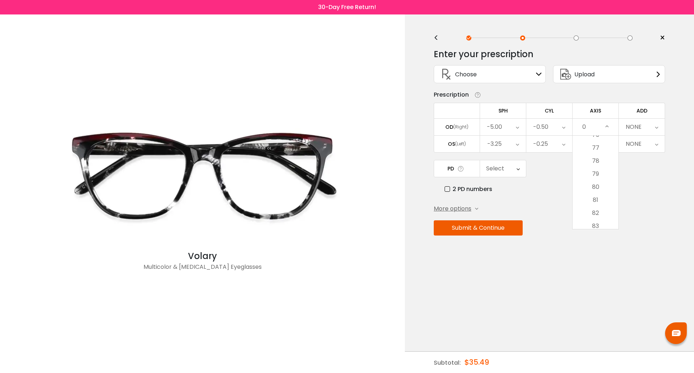
scroll to position [1012, 0]
click at [599, 168] on li "80" at bounding box center [596, 170] width 46 height 13
click at [602, 147] on div "0" at bounding box center [596, 144] width 46 height 17
click at [590, 205] on li "65" at bounding box center [596, 209] width 46 height 13
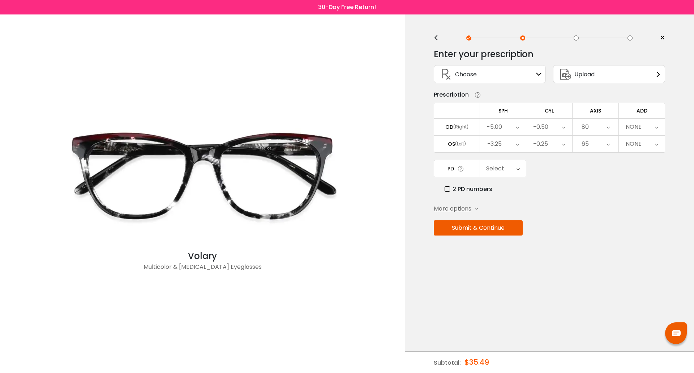
click at [632, 129] on div "NONE" at bounding box center [634, 127] width 16 height 14
click at [628, 200] on li "+2.75" at bounding box center [642, 199] width 46 height 13
click at [516, 170] on div "Select" at bounding box center [503, 168] width 46 height 17
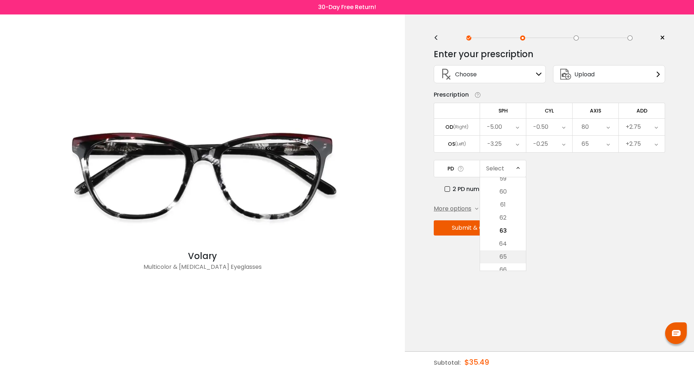
click at [501, 255] on li "65" at bounding box center [503, 256] width 46 height 13
click at [496, 225] on button "Submit & Continue" at bounding box center [478, 227] width 89 height 15
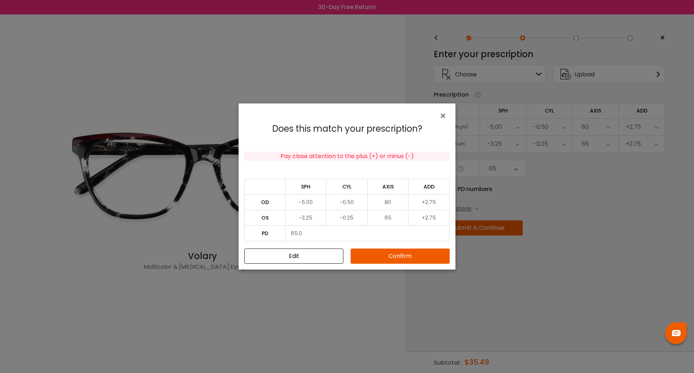
click at [404, 251] on button "Confirm" at bounding box center [400, 255] width 99 height 15
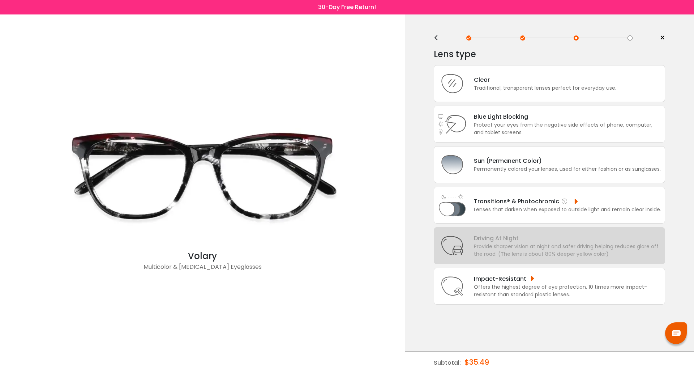
click at [441, 203] on img at bounding box center [452, 205] width 29 height 29
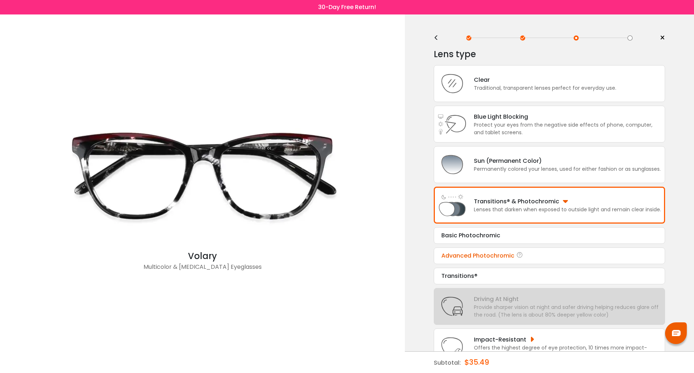
drag, startPoint x: 448, startPoint y: 232, endPoint x: 446, endPoint y: 251, distance: 18.5
click at [446, 251] on div "Basic Photochromic Tint Color: Choose & Continue Advanced Photochromic Tint Col…" at bounding box center [549, 255] width 231 height 57
click at [446, 251] on div "Advanced Photochromic Tint Color: Choose & Continue" at bounding box center [549, 255] width 231 height 17
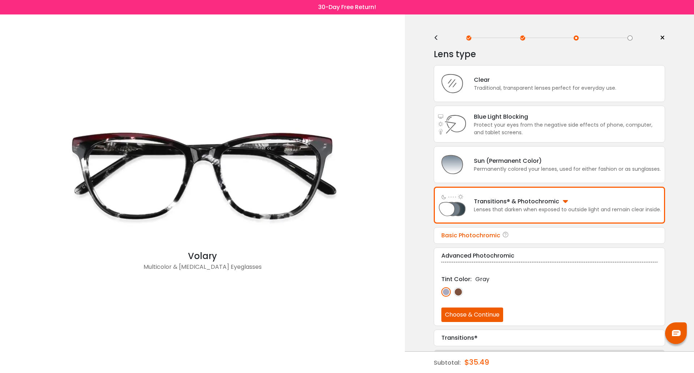
click at [449, 239] on div "Basic Photochromic" at bounding box center [549, 235] width 216 height 9
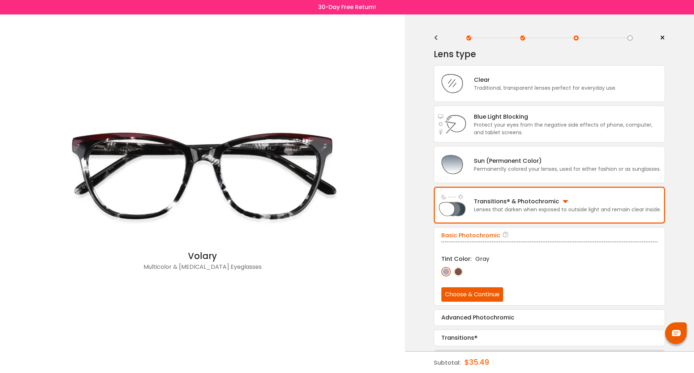
click at [471, 237] on div "Basic Photochromic" at bounding box center [549, 235] width 216 height 9
click at [491, 206] on div "Lenses that darken when exposed to outside light and remain clear inside." at bounding box center [567, 210] width 187 height 8
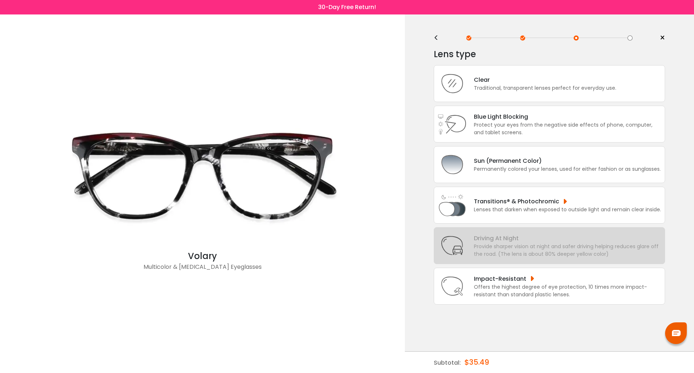
click at [490, 214] on div "Transitions® & Photochromic Lenses that darken when exposed to outside light an…" at bounding box center [549, 205] width 231 height 37
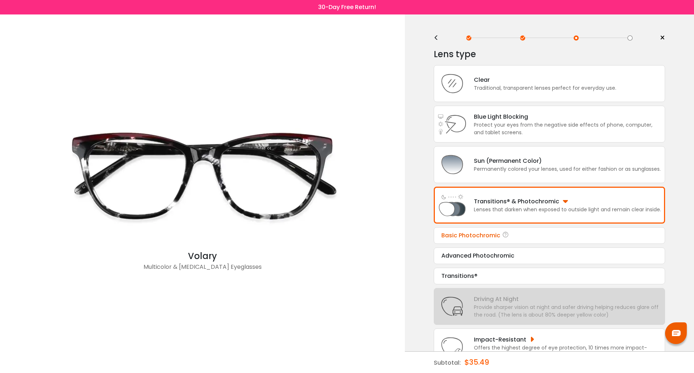
click at [447, 239] on div "Basic Photochromic" at bounding box center [549, 235] width 216 height 9
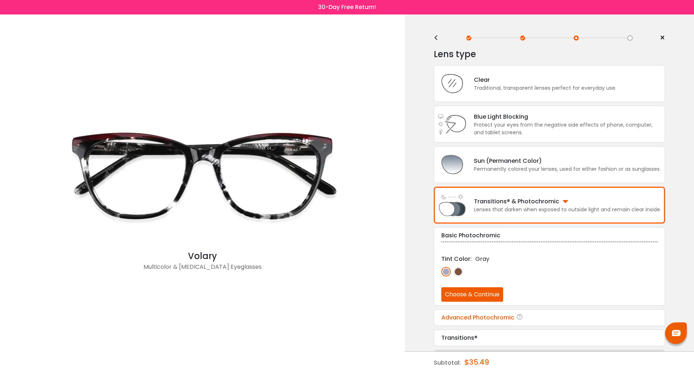
click at [472, 323] on div "Advanced Photochromic Tint Color: Gray Choose & Continue" at bounding box center [549, 317] width 231 height 17
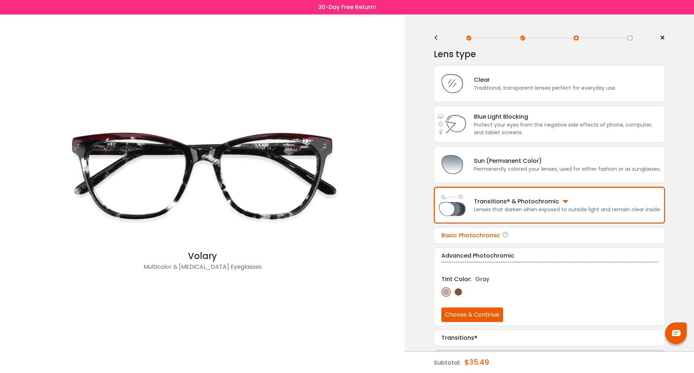
click at [465, 238] on div "Basic Photochromic" at bounding box center [549, 235] width 216 height 9
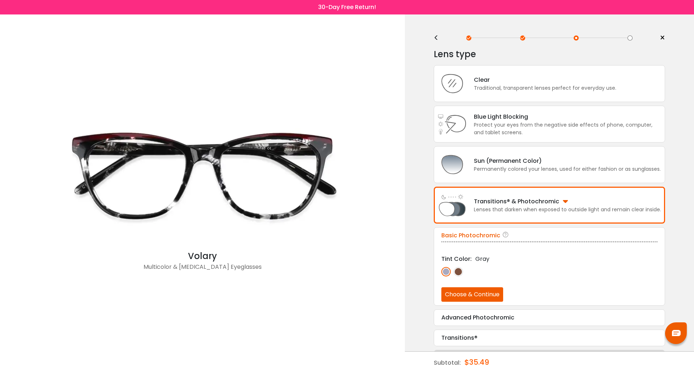
click at [456, 291] on button "Choose & Continue" at bounding box center [472, 294] width 62 height 14
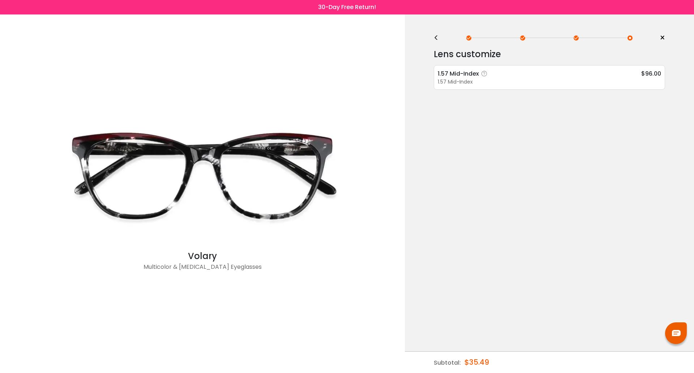
click at [458, 76] on div "1.57 Mid-Index" at bounding box center [464, 73] width 52 height 9
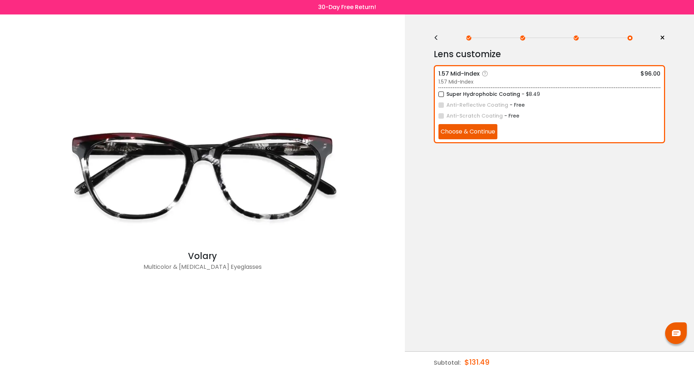
click at [444, 129] on button "Choose & Continue" at bounding box center [468, 131] width 59 height 15
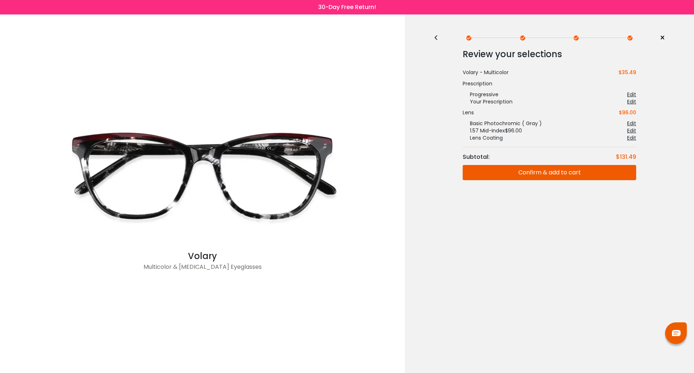
click at [469, 172] on button "Confirm & add to cart" at bounding box center [550, 172] width 174 height 15
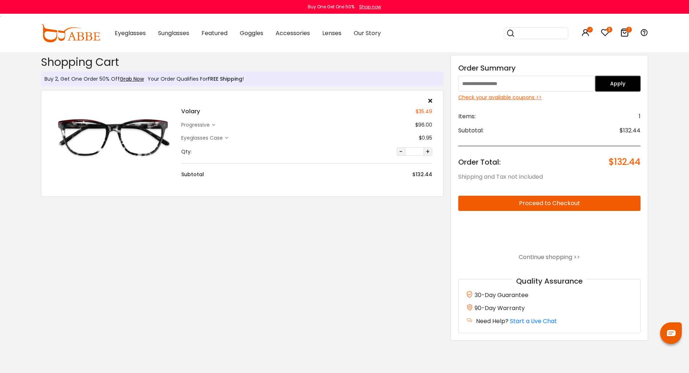
click at [505, 83] on input "text" at bounding box center [526, 84] width 137 height 16
click at [503, 100] on div "Check your available coupons >>" at bounding box center [549, 98] width 183 height 8
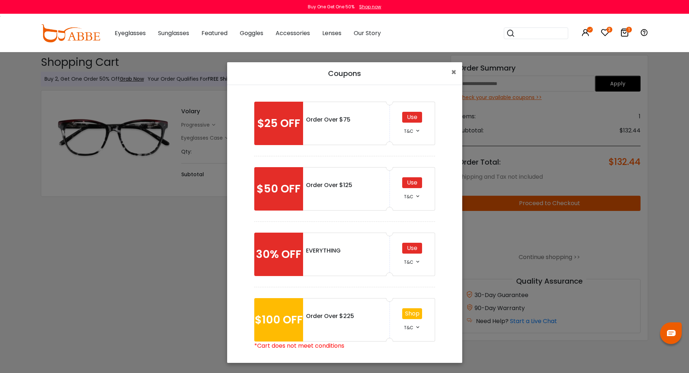
click at [405, 244] on div "Use" at bounding box center [412, 248] width 20 height 11
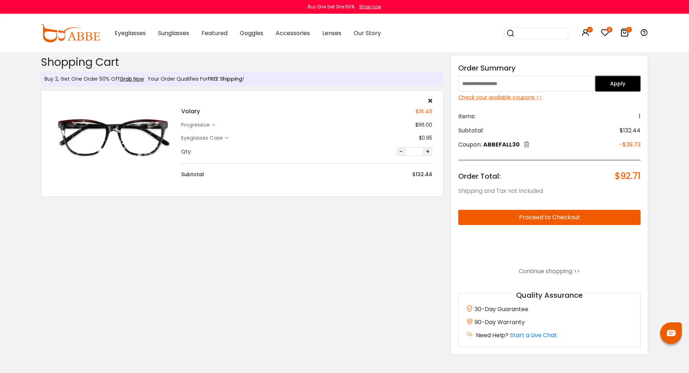
click at [471, 89] on input "text" at bounding box center [526, 84] width 137 height 16
click at [472, 97] on div "Check your available coupons >>" at bounding box center [549, 98] width 183 height 8
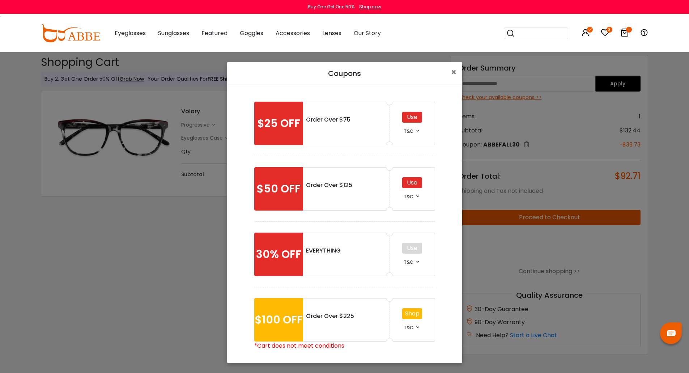
click at [411, 190] on div "Use T&C" at bounding box center [412, 188] width 45 height 43
click at [412, 183] on div "Use" at bounding box center [412, 182] width 20 height 11
